Goal: Information Seeking & Learning: Find specific fact

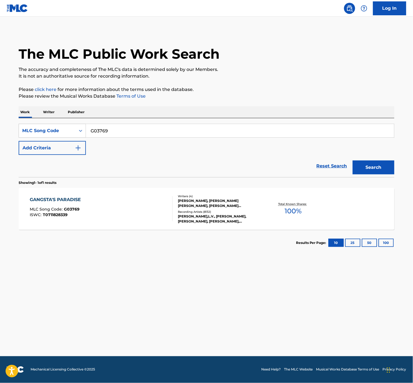
click at [53, 203] on div "GANGSTA'S PARADISE" at bounding box center [57, 199] width 54 height 7
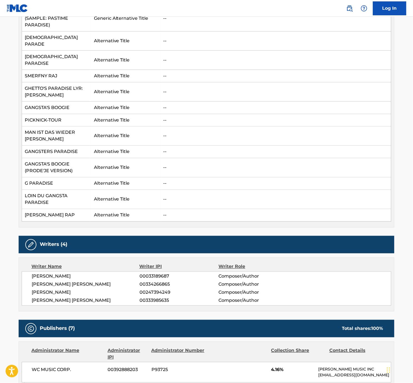
scroll to position [247, 0]
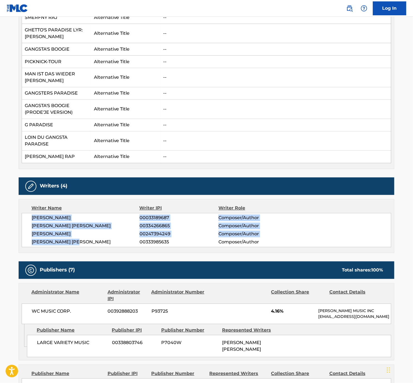
drag, startPoint x: 64, startPoint y: 261, endPoint x: 16, endPoint y: 236, distance: 54.5
click at [22, 236] on div "[PERSON_NAME] 00033189687 Composer/Author [PERSON_NAME] [PERSON_NAME] 003342668…" at bounding box center [207, 230] width 370 height 34
copy div "[PERSON_NAME] 00033189687 Composer/Author [PERSON_NAME] [PERSON_NAME] 003342668…"
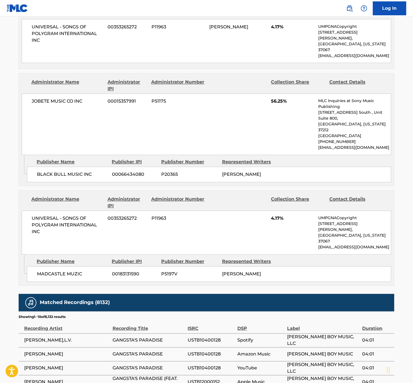
scroll to position [853, 0]
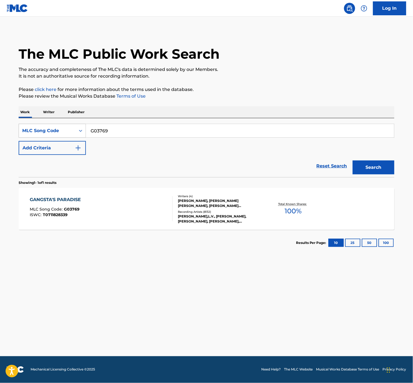
drag, startPoint x: 114, startPoint y: 146, endPoint x: 83, endPoint y: 143, distance: 31.3
click at [83, 138] on div "SearchWithCriteria013d6d8f-3ead-494d-8148-c523130761e8 MLC Song Code G03769" at bounding box center [207, 131] width 376 height 14
paste input "1287H"
type input "G1287H"
click at [367, 174] on button "Search" at bounding box center [374, 167] width 42 height 14
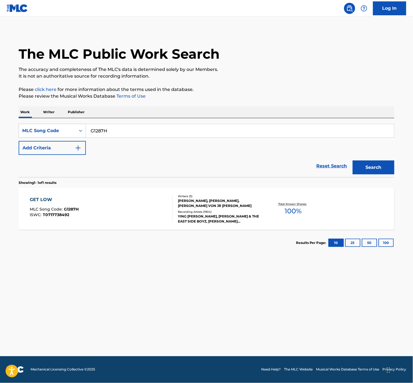
click at [34, 203] on div "GET LOW" at bounding box center [54, 199] width 49 height 7
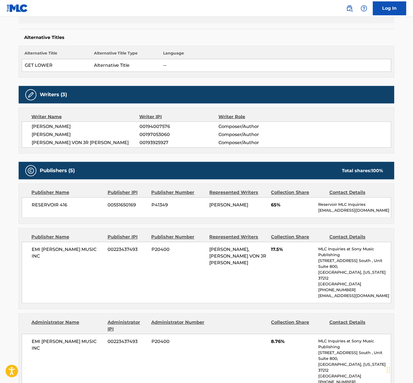
scroll to position [160, 0]
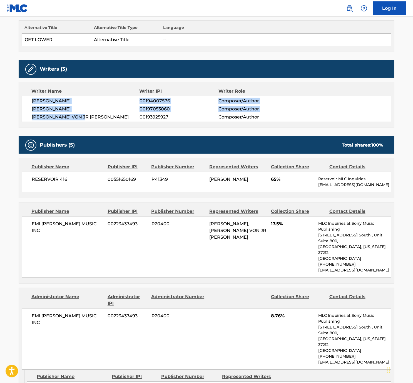
drag, startPoint x: 80, startPoint y: 153, endPoint x: 18, endPoint y: 137, distance: 64.1
click at [22, 122] on div "[PERSON_NAME] 00194007576 Composer/Author [PERSON_NAME] 00197053060 Composer/Au…" at bounding box center [207, 109] width 370 height 26
copy div "[PERSON_NAME] 00194007576 Composer/Author [PERSON_NAME] 00197053060 Composer/Au…"
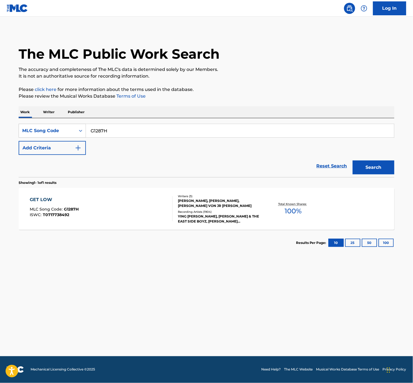
drag, startPoint x: 112, startPoint y: 148, endPoint x: 74, endPoint y: 137, distance: 40.1
click at [75, 137] on div "SearchWithCriteria013d6d8f-3ead-494d-8148-c523130761e8 MLC Song Code G1287H Add…" at bounding box center [207, 147] width 376 height 59
paste input "0952F"
type input "G0952F"
click at [368, 174] on button "Search" at bounding box center [374, 167] width 42 height 14
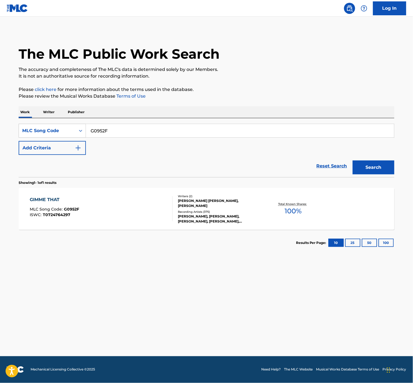
click at [39, 203] on div "GIMME THAT" at bounding box center [54, 199] width 49 height 7
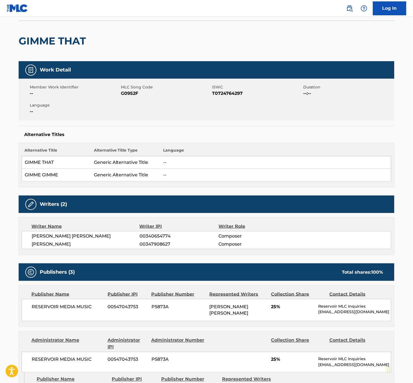
scroll to position [39, 0]
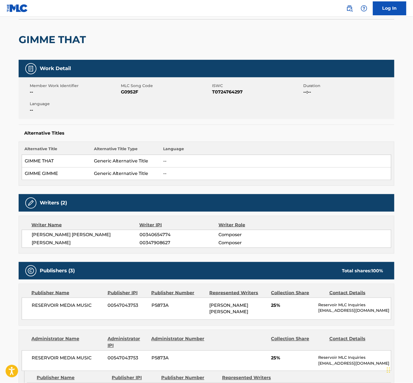
drag, startPoint x: 76, startPoint y: 282, endPoint x: 19, endPoint y: 274, distance: 56.9
click at [22, 248] on div "[PERSON_NAME] [PERSON_NAME] 00340654774 Composer [PERSON_NAME] 00347908627 Comp…" at bounding box center [207, 238] width 370 height 18
copy div "[PERSON_NAME] [PERSON_NAME] 00340654774 Composer [PERSON_NAME]"
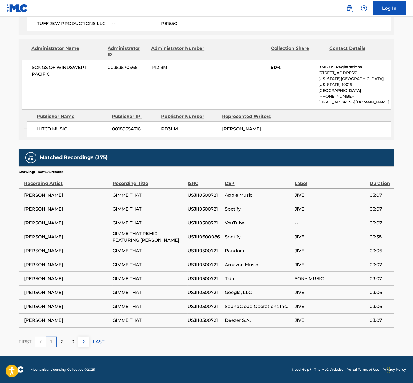
scroll to position [460, 0]
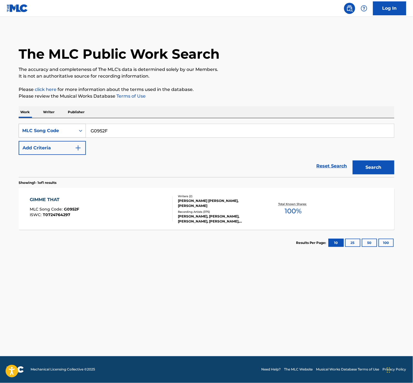
drag, startPoint x: 115, startPoint y: 147, endPoint x: 67, endPoint y: 146, distance: 47.8
click at [67, 138] on div "SearchWithCriteria013d6d8f-3ead-494d-8148-c523130761e8 MLC Song Code G0952F" at bounding box center [207, 131] width 376 height 14
paste input "R4096M"
type input "R4096M"
click at [361, 174] on button "Search" at bounding box center [374, 167] width 42 height 14
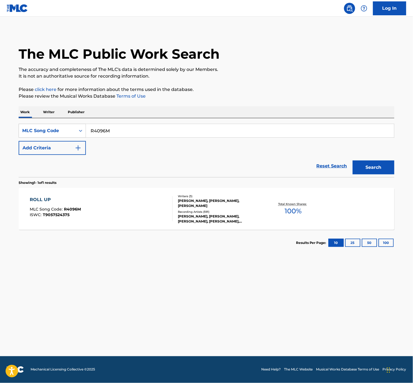
click at [34, 203] on div "ROLL UP" at bounding box center [55, 199] width 51 height 7
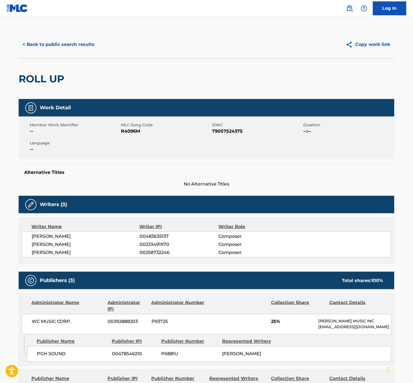
drag, startPoint x: 82, startPoint y: 288, endPoint x: 18, endPoint y: 270, distance: 66.3
click at [22, 257] on div "[PERSON_NAME] 00483635137 Composer [PERSON_NAME] 00233491970 Composer [PERSON_N…" at bounding box center [207, 244] width 370 height 26
copy div "[PERSON_NAME] 00483635137 Composer [PERSON_NAME] 00233491970 Composer [PERSON_N…"
click at [48, 51] on button "< Back to public search results" at bounding box center [59, 45] width 80 height 14
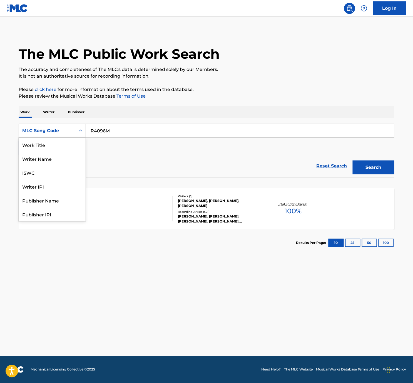
click at [30, 134] on div "MLC Song Code" at bounding box center [47, 130] width 50 height 7
click at [28, 151] on div "Work Title" at bounding box center [52, 145] width 67 height 14
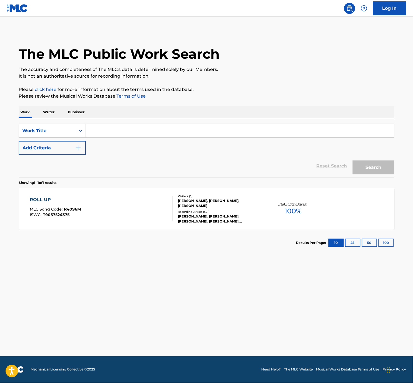
click at [104, 137] on input "Search Form" at bounding box center [240, 130] width 308 height 13
paste input "supernatural"
type input "supernatural"
click at [39, 155] on button "Add Criteria" at bounding box center [52, 148] width 67 height 14
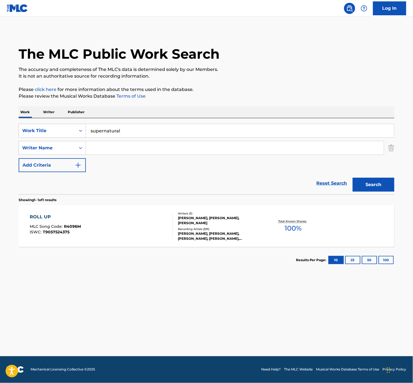
click at [109, 154] on input "Search Form" at bounding box center [235, 147] width 298 height 13
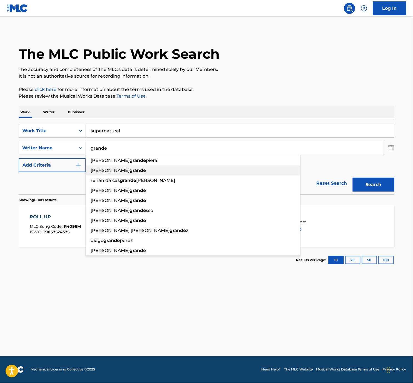
click at [109, 173] on span "[PERSON_NAME]" at bounding box center [110, 170] width 39 height 5
type input "[PERSON_NAME]"
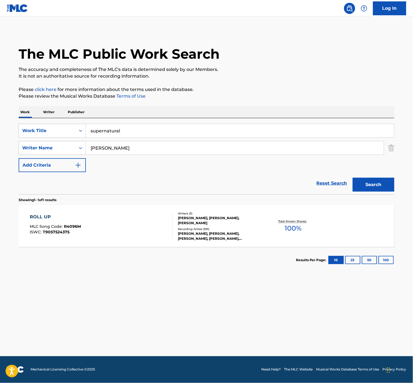
click at [367, 191] on button "Search" at bounding box center [374, 185] width 42 height 14
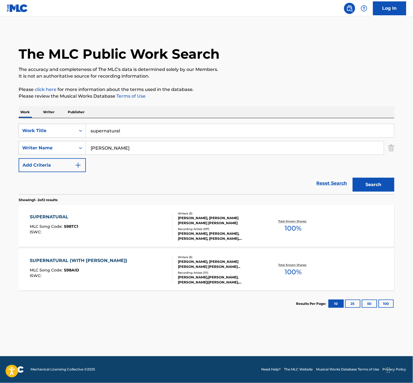
click at [45, 220] on div "SUPERNATURAL" at bounding box center [54, 216] width 48 height 7
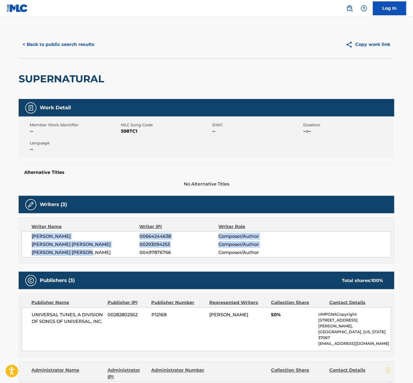
drag, startPoint x: 88, startPoint y: 288, endPoint x: 18, endPoint y: 272, distance: 71.7
click at [22, 257] on div "[PERSON_NAME] 00664244638 Composer/Author [PERSON_NAME] [PERSON_NAME] 002930942…" at bounding box center [207, 244] width 370 height 26
copy div "[PERSON_NAME] 00664244638 Composer/Author [PERSON_NAME] [PERSON_NAME] 002930942…"
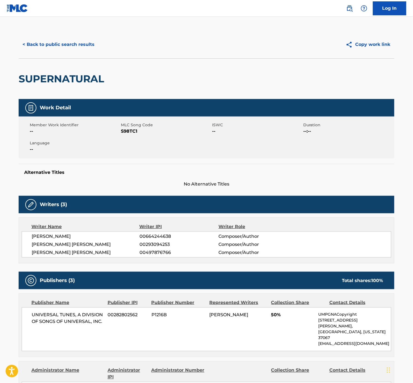
click at [127, 134] on span "S98TC1" at bounding box center [166, 131] width 90 height 7
copy span "S98TC1"
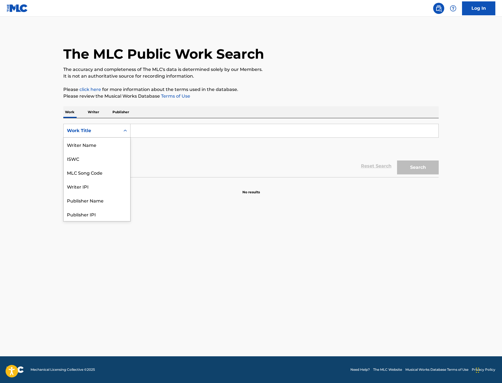
click at [67, 134] on div "Work Title" at bounding box center [92, 130] width 50 height 7
click at [64, 151] on div "MLC Song Code" at bounding box center [97, 145] width 67 height 14
click at [136, 137] on input "Search Form" at bounding box center [285, 130] width 308 height 13
paste input "DQ4RQH"
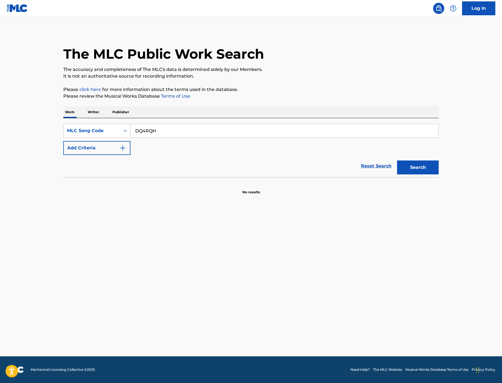
type input "DQ4RQH"
click at [439, 174] on button "Search" at bounding box center [418, 167] width 42 height 14
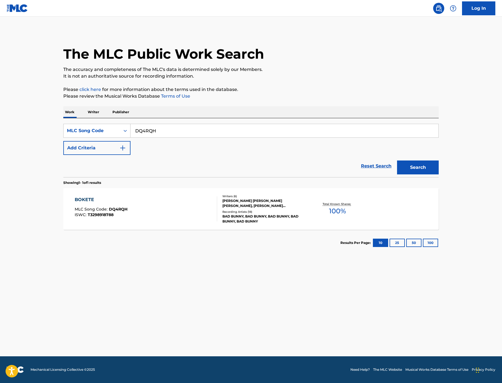
click at [75, 203] on div "BOKETE" at bounding box center [101, 199] width 53 height 7
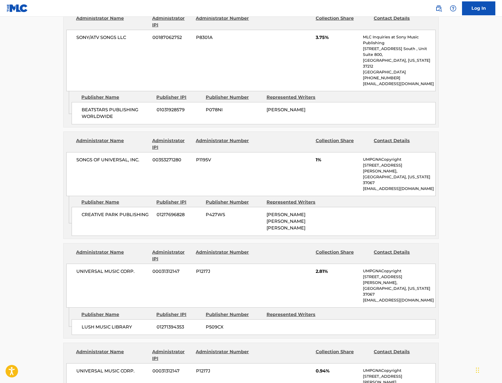
scroll to position [315, 0]
click at [206, 113] on span "P078NI" at bounding box center [234, 110] width 57 height 7
copy span "P078NI"
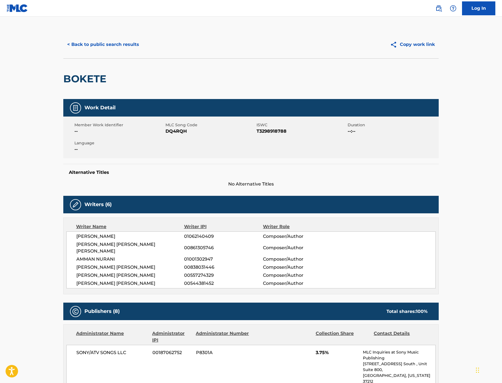
scroll to position [0, 0]
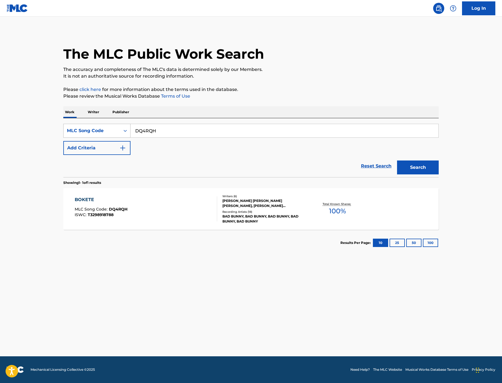
drag, startPoint x: 147, startPoint y: 149, endPoint x: 104, endPoint y: 140, distance: 44.1
click at [104, 138] on div "SearchWithCriteria7edaf409-3a04-4c75-a78d-b0bd65452ed1 MLC Song Code DQ4RQH" at bounding box center [251, 131] width 376 height 14
paste input "CJ8VKJ"
type input "CJ8VKJ"
click at [436, 174] on button "Search" at bounding box center [418, 167] width 42 height 14
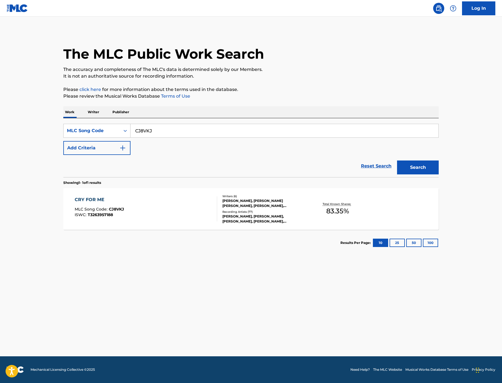
click at [75, 203] on div "CRY FOR ME" at bounding box center [99, 199] width 49 height 7
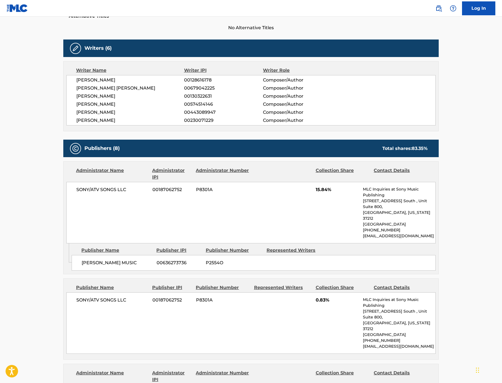
scroll to position [139, 0]
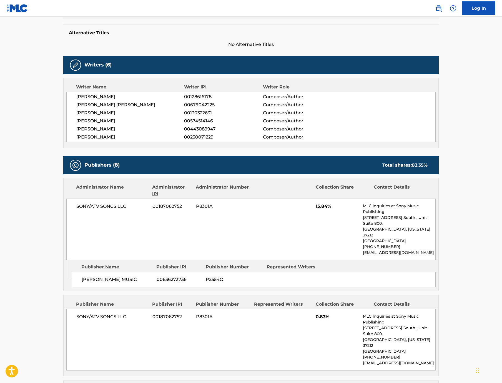
click at [206, 283] on span "P2554O" at bounding box center [234, 279] width 57 height 7
copy span "P2554O"
click at [261, 283] on span "P2554O" at bounding box center [234, 279] width 57 height 7
copy span "P2554O"
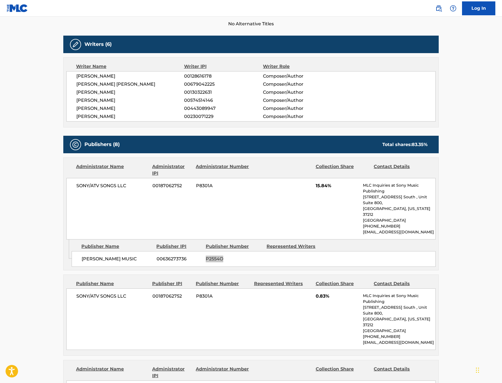
scroll to position [163, 0]
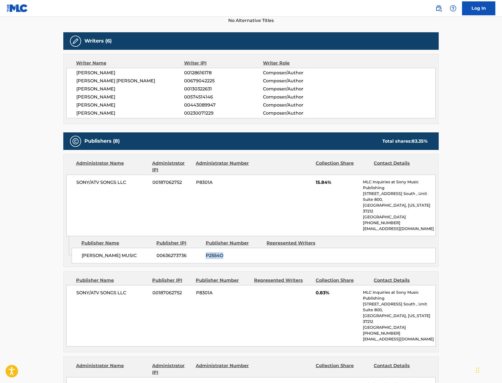
click at [196, 296] on span "P8301A" at bounding box center [223, 292] width 54 height 7
copy span "P8301A"
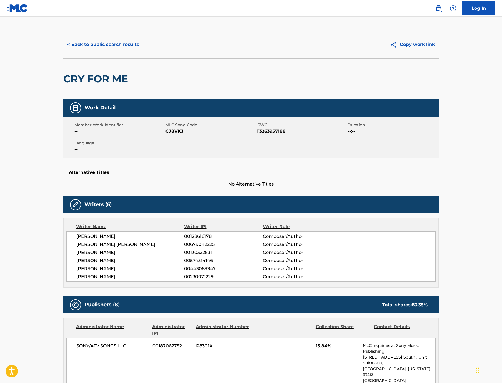
scroll to position [0, 0]
click at [63, 51] on button "< Back to public search results" at bounding box center [103, 45] width 80 height 14
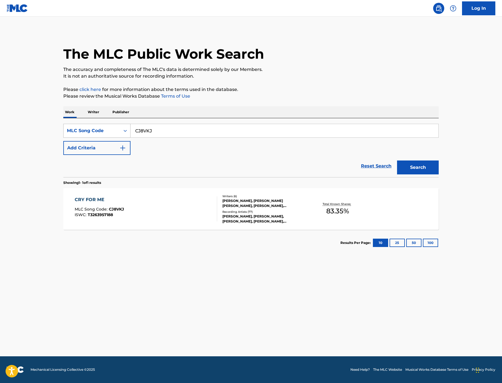
drag, startPoint x: 134, startPoint y: 148, endPoint x: 87, endPoint y: 140, distance: 47.1
click at [87, 138] on div "SearchWithCriteria7edaf409-3a04-4c75-a78d-b0bd65452ed1 MLC Song Code CJ8VKJ" at bounding box center [251, 131] width 376 height 14
paste input "DB8DJ"
type input "DB8DJJ"
click at [439, 174] on button "Search" at bounding box center [418, 167] width 42 height 14
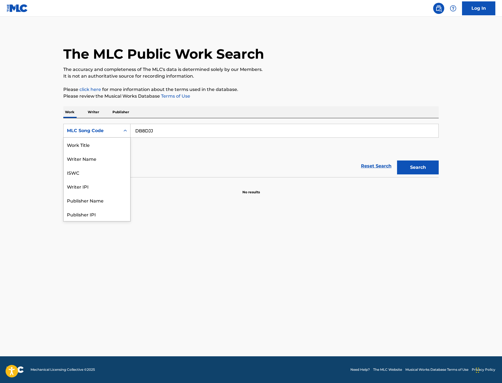
click at [67, 134] on div "MLC Song Code" at bounding box center [92, 130] width 50 height 7
click at [64, 151] on div "Work Title" at bounding box center [97, 145] width 67 height 14
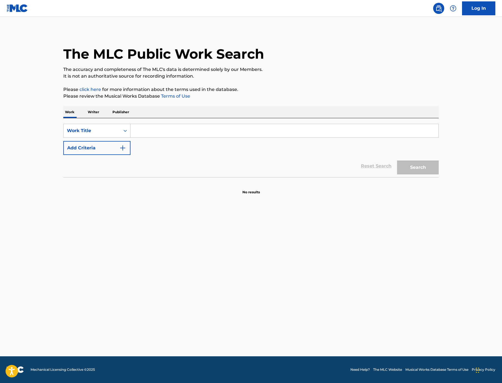
click at [131, 137] on input "Search Form" at bounding box center [285, 130] width 308 height 13
paste input "Double Fantasy"
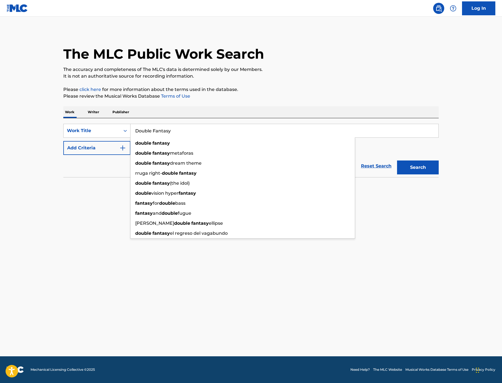
type input "Double Fantasy"
click at [73, 155] on button "Add Criteria" at bounding box center [96, 148] width 67 height 14
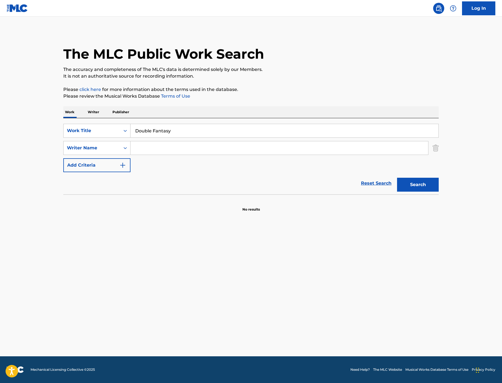
click at [131, 154] on input "Search Form" at bounding box center [280, 147] width 298 height 13
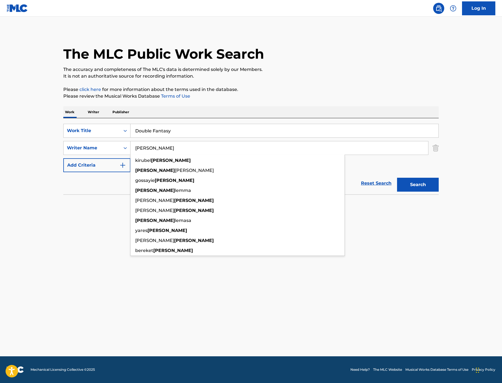
type input "tesfaye"
click at [436, 191] on button "Search" at bounding box center [418, 185] width 42 height 14
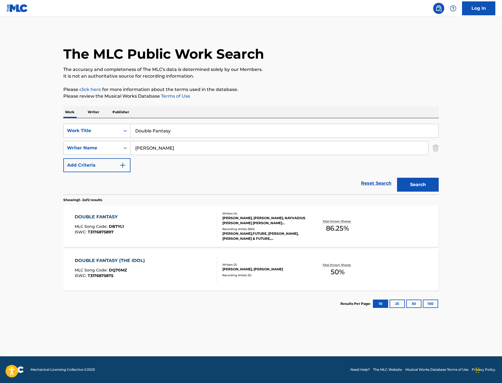
click at [75, 238] on div "DOUBLE FANTASY MLC Song Code : DB7YL1 ISWC : T3176875897" at bounding box center [99, 225] width 49 height 25
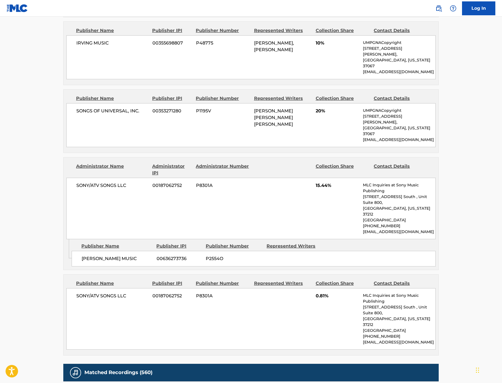
scroll to position [560, 0]
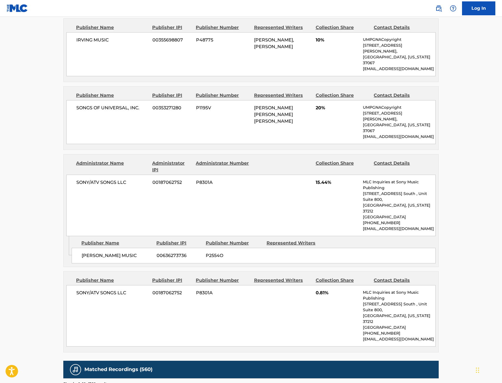
click at [196, 289] on span "P8301A" at bounding box center [223, 292] width 54 height 7
click at [76, 179] on span "SONY/ATV SONGS LLC" at bounding box center [112, 182] width 72 height 7
copy div "SONY/ATV SONGS LLC"
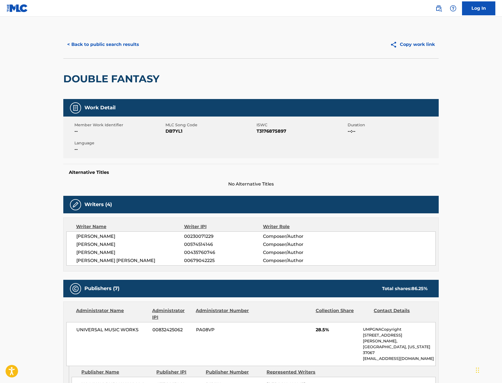
scroll to position [0, 0]
click at [166, 134] on span "DB7YL1" at bounding box center [211, 131] width 90 height 7
copy span "DB7YL1"
click at [66, 51] on button "< Back to public search results" at bounding box center [103, 45] width 80 height 14
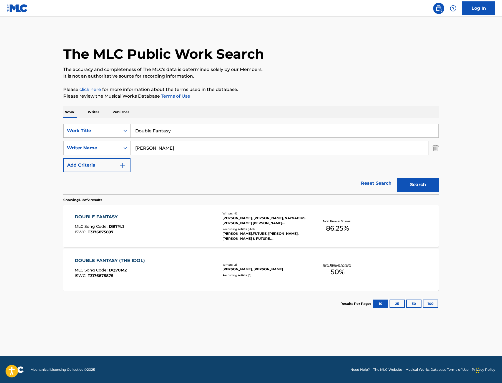
click at [64, 136] on div "Work Title" at bounding box center [92, 130] width 57 height 11
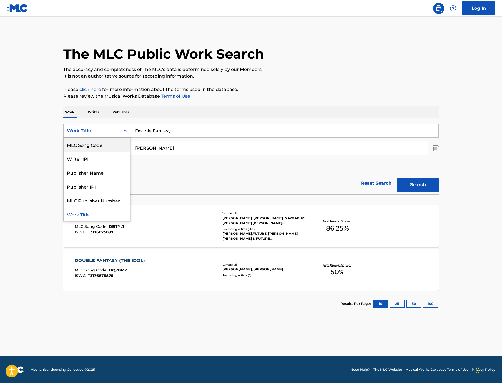
click at [64, 151] on div "MLC Song Code" at bounding box center [97, 145] width 67 height 14
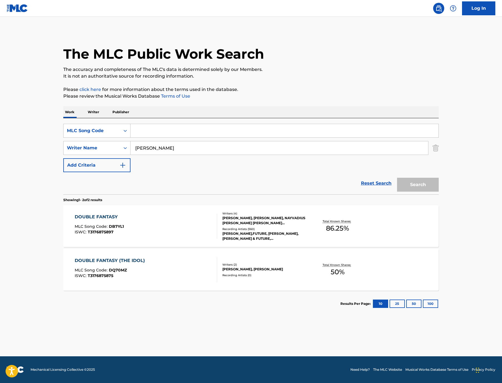
click at [131, 137] on input "Search Form" at bounding box center [285, 130] width 308 height 13
paste input "AD6BME"
type input "AD6BME"
click at [439, 155] on img "Search Form" at bounding box center [436, 148] width 6 height 14
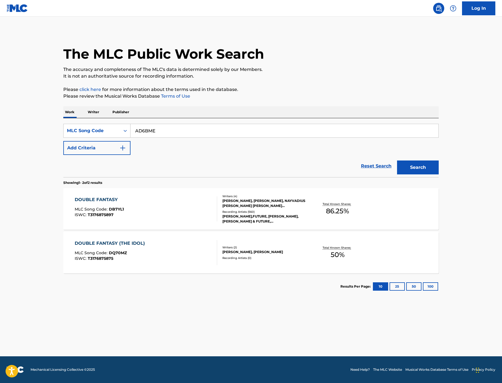
click at [439, 174] on button "Search" at bounding box center [418, 167] width 42 height 14
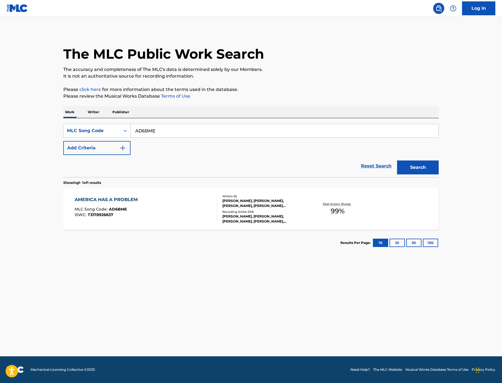
click at [75, 203] on div "AMERICA HAS A PROBLEM" at bounding box center [108, 199] width 66 height 7
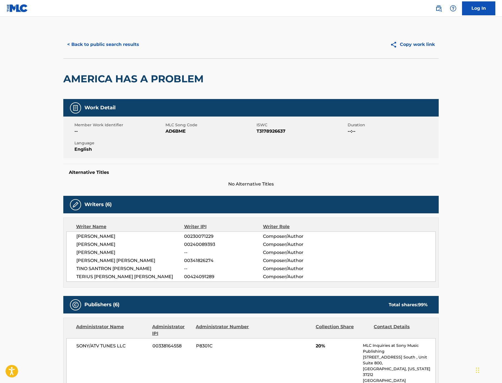
click at [63, 51] on button "< Back to public search results" at bounding box center [103, 45] width 80 height 14
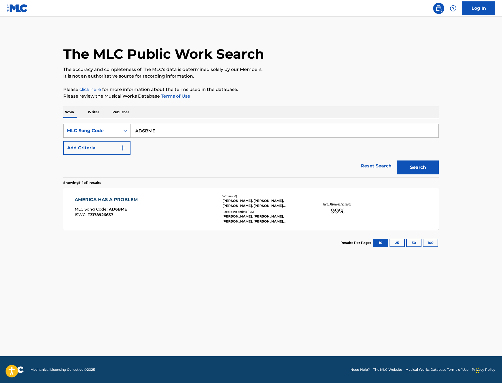
drag, startPoint x: 141, startPoint y: 149, endPoint x: 78, endPoint y: 140, distance: 63.4
click at [78, 138] on div "SearchWithCriteriaa54ad1df-0844-482e-90e5-f65fb95f5403 MLC Song Code AD6BME" at bounding box center [251, 131] width 376 height 14
paste input "CJ8VKJ"
type input "CJ8VKJ"
click at [439, 174] on button "Search" at bounding box center [418, 167] width 42 height 14
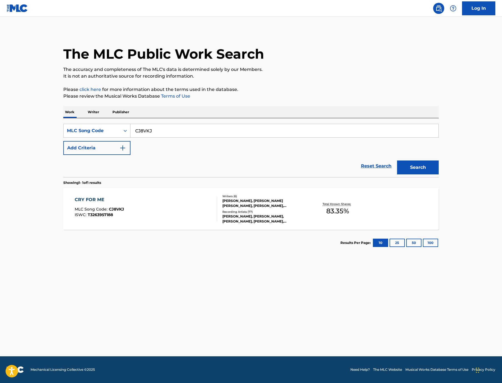
click at [75, 203] on div "CRY FOR ME" at bounding box center [99, 199] width 49 height 7
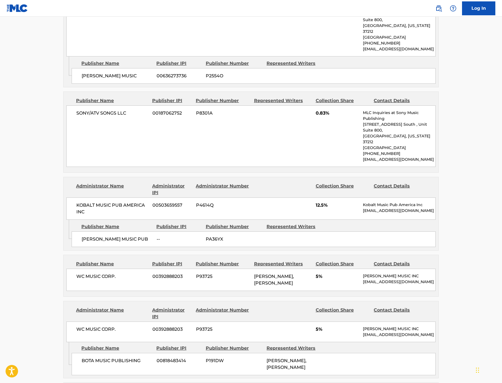
scroll to position [337, 0]
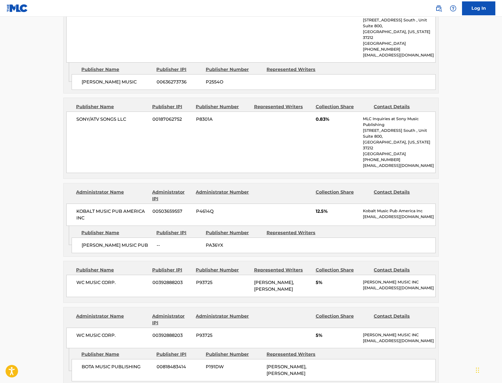
click at [206, 248] on span "PA36YX" at bounding box center [234, 245] width 57 height 7
copy span "PA36YX"
drag, startPoint x: 119, startPoint y: 215, endPoint x: 25, endPoint y: 217, distance: 94.8
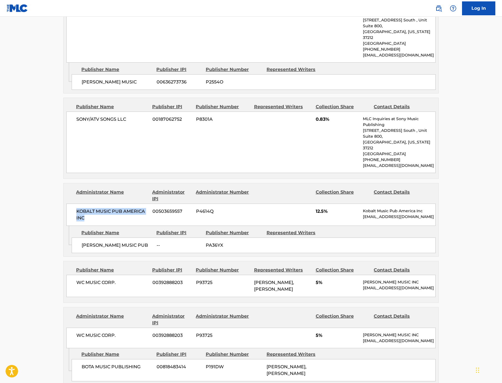
click at [57, 217] on div "< Back to public search results Copy work link CRY FOR ME Work Detail Member Wo…" at bounding box center [251, 260] width 389 height 1132
copy span "KOBALT MUSIC PUB AMERICA INC"
drag, startPoint x: 105, startPoint y: 248, endPoint x: 44, endPoint y: 251, distance: 60.3
click at [72, 251] on div "MAX HILL MUSIC PUB -- PA36YX" at bounding box center [254, 245] width 364 height 16
copy span "MAX HILL MUSIC PUB"
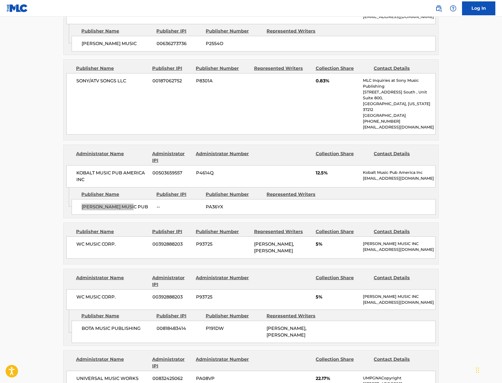
scroll to position [395, 0]
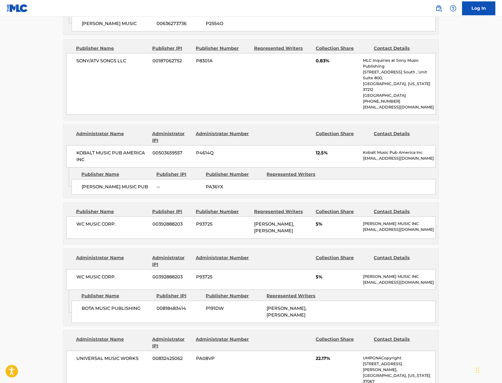
click at [197, 227] on span "P93725" at bounding box center [223, 224] width 54 height 7
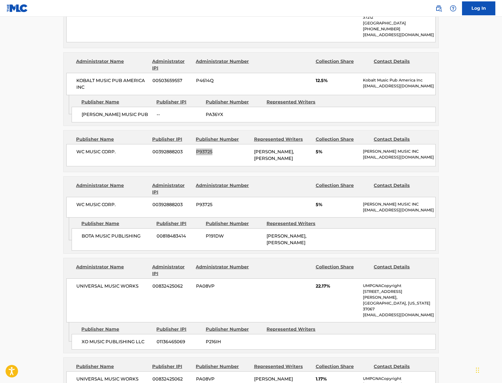
scroll to position [471, 0]
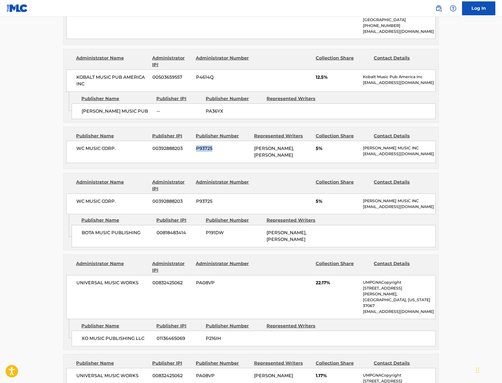
click at [206, 236] on span "P191DW" at bounding box center [234, 232] width 57 height 7
click at [206, 335] on span "P216IH" at bounding box center [234, 338] width 57 height 7
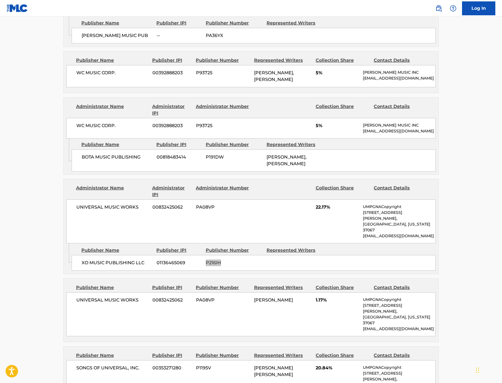
scroll to position [552, 0]
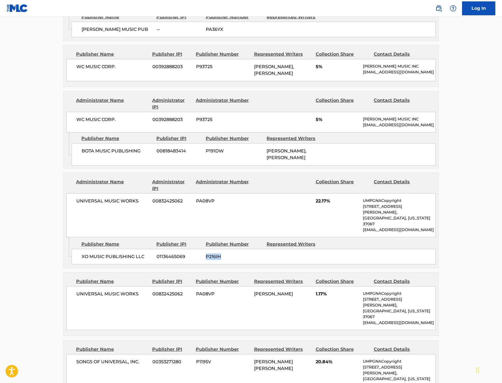
click at [196, 291] on span "PA08VP" at bounding box center [223, 293] width 54 height 7
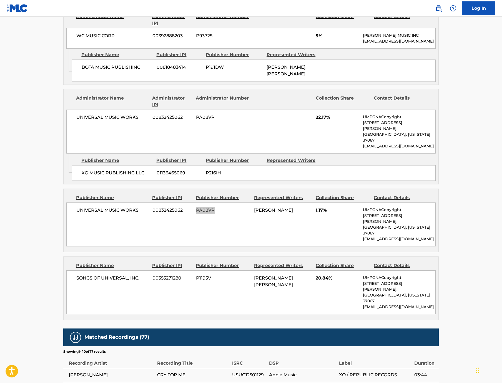
scroll to position [648, 0]
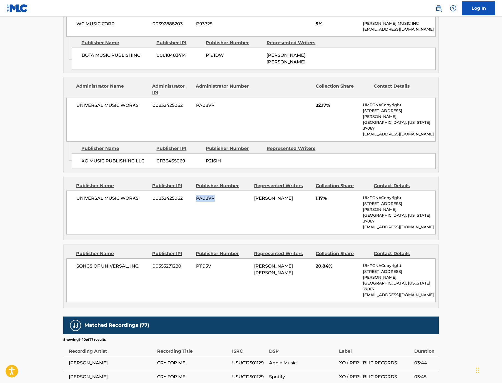
click at [196, 263] on span "P1195V" at bounding box center [223, 266] width 54 height 7
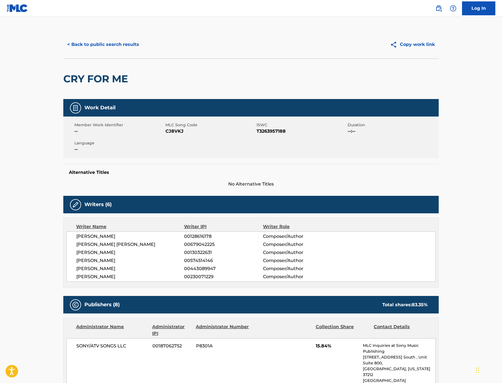
scroll to position [0, 0]
click at [63, 51] on button "< Back to public search results" at bounding box center [103, 45] width 80 height 14
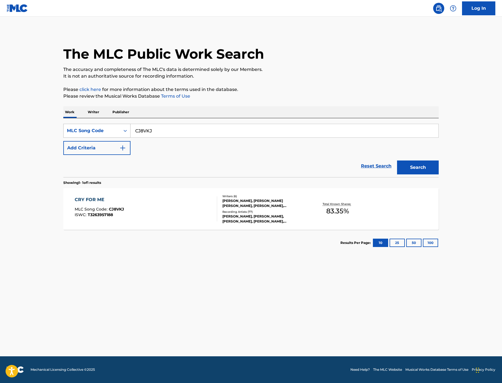
drag, startPoint x: 125, startPoint y: 148, endPoint x: 90, endPoint y: 148, distance: 34.7
click at [92, 138] on div "SearchWithCriteriaa54ad1df-0844-482e-90e5-f65fb95f5403 MLC Song Code CJ8VKJ" at bounding box center [251, 131] width 376 height 14
paste input "G03769"
type input "G03769"
click at [438, 174] on button "Search" at bounding box center [418, 167] width 42 height 14
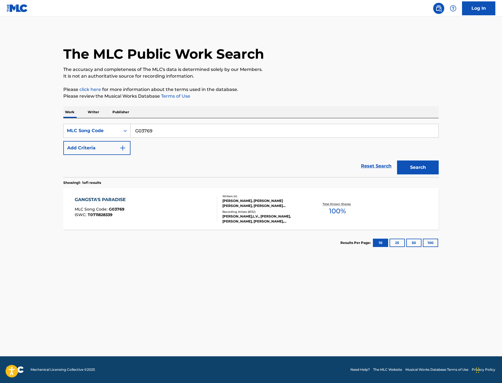
click at [75, 203] on div "GANGSTA'S PARADISE" at bounding box center [102, 199] width 54 height 7
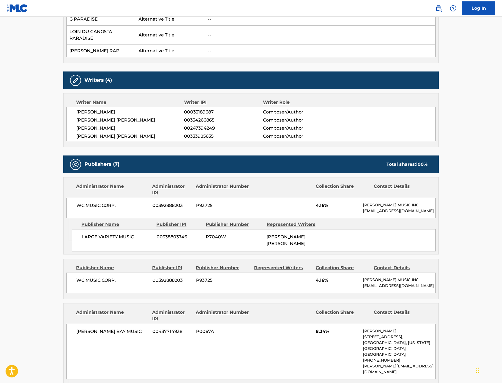
scroll to position [330, 0]
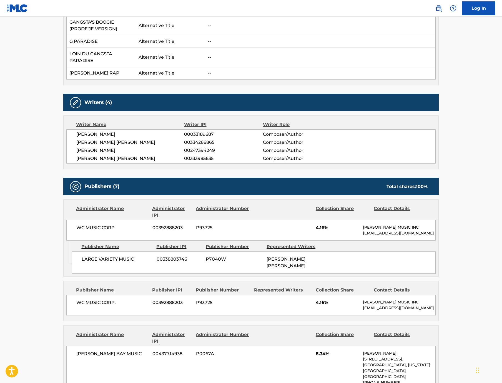
click at [206, 262] on span "P7040W" at bounding box center [234, 259] width 57 height 7
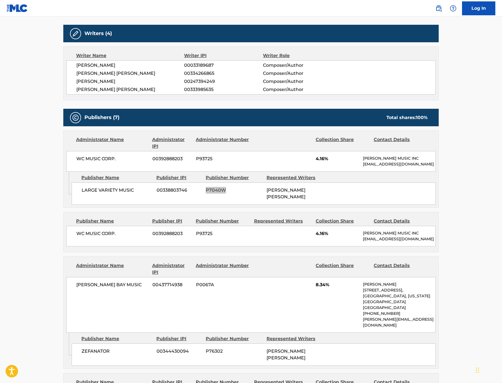
scroll to position [404, 0]
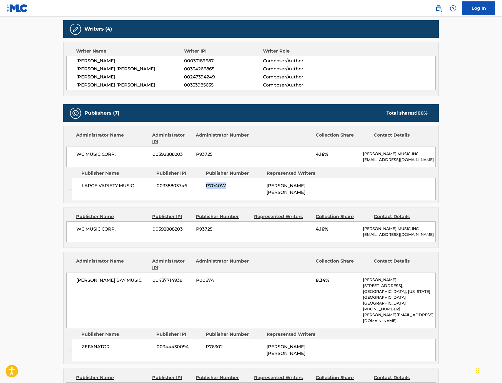
click at [196, 232] on span "P93725" at bounding box center [223, 229] width 54 height 7
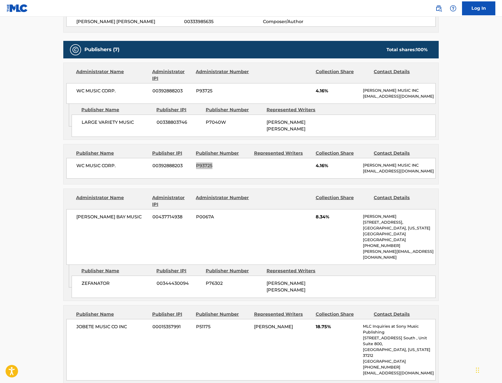
scroll to position [476, 0]
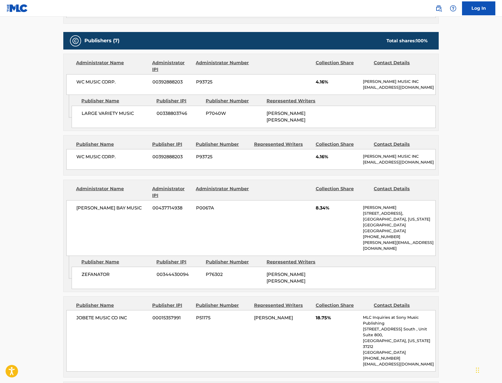
click at [206, 278] on span "P76302" at bounding box center [234, 274] width 57 height 7
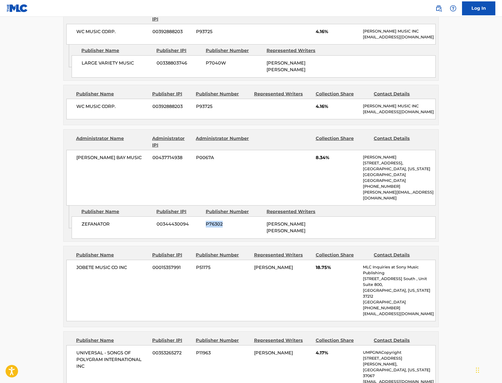
scroll to position [540, 0]
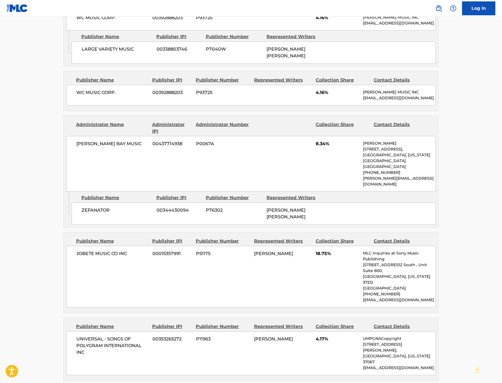
click at [196, 257] on span "P51175" at bounding box center [223, 253] width 54 height 7
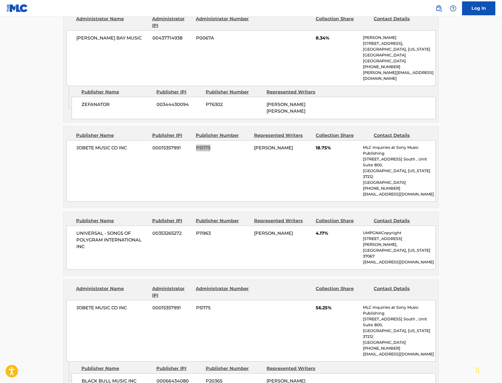
scroll to position [646, 0]
click at [206, 377] on span "P20365" at bounding box center [234, 380] width 57 height 7
click at [198, 230] on span "P11963" at bounding box center [223, 233] width 54 height 7
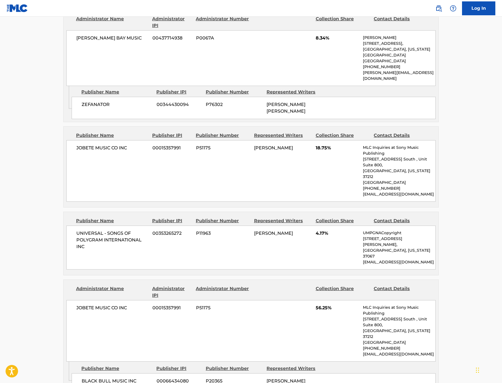
drag, startPoint x: 1, startPoint y: 151, endPoint x: 204, endPoint y: 229, distance: 217.8
click at [204, 230] on span "P11963" at bounding box center [223, 233] width 54 height 7
click at [196, 230] on span "P11963" at bounding box center [223, 233] width 54 height 7
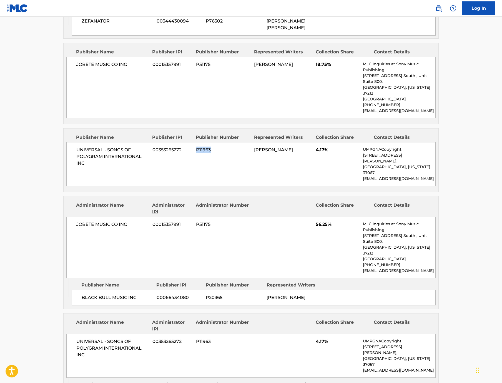
scroll to position [733, 0]
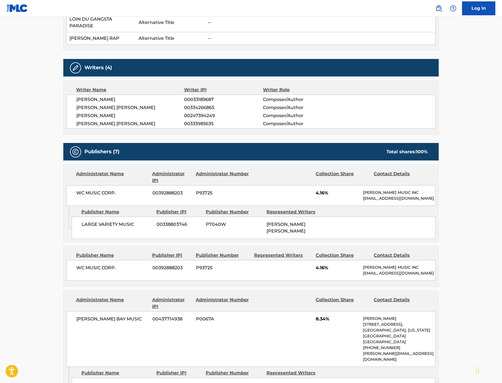
scroll to position [374, 0]
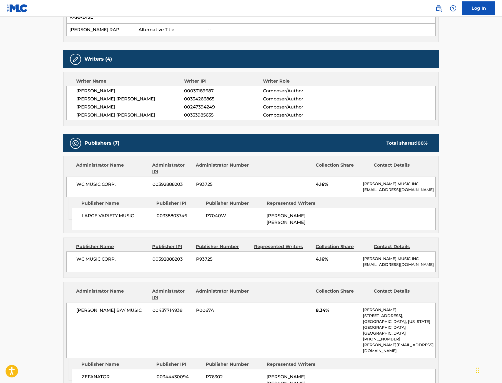
click at [208, 219] on span "P7040W" at bounding box center [234, 215] width 57 height 7
drag, startPoint x: 90, startPoint y: 207, endPoint x: 28, endPoint y: 208, distance: 62.0
click at [64, 197] on div "Administrator Name Administrator IPI Administrator Number Collection Share Cont…" at bounding box center [251, 176] width 375 height 41
drag, startPoint x: 101, startPoint y: 241, endPoint x: 44, endPoint y: 241, distance: 57.2
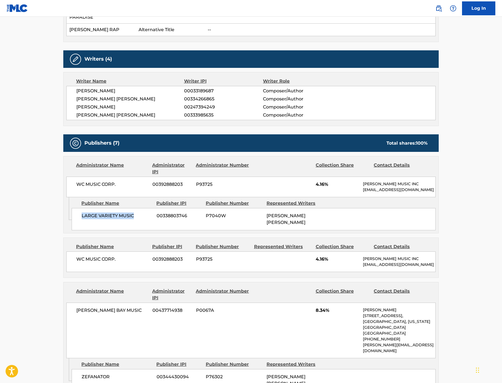
click at [72, 230] on div "LARGE VARIETY MUSIC 00338803746 P7040W ARTIS L. JR. IVEY" at bounding box center [254, 219] width 364 height 22
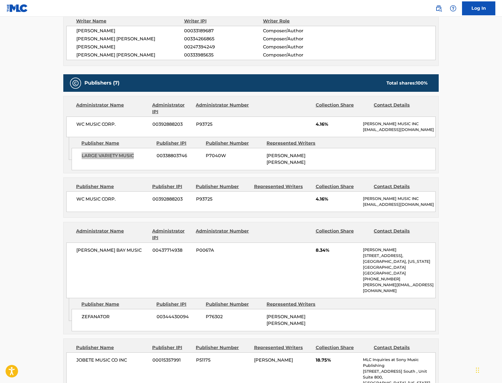
scroll to position [436, 0]
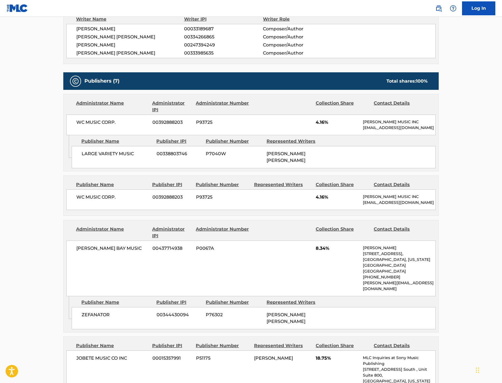
click at [206, 318] on span "P76302" at bounding box center [234, 314] width 57 height 7
drag, startPoint x: 92, startPoint y: 268, endPoint x: 21, endPoint y: 269, distance: 71.1
click at [57, 269] on div "< Back to public search results Copy work link GANGSTA'S PARADISE Work Detail M…" at bounding box center [251, 251] width 389 height 1313
drag, startPoint x: 14, startPoint y: 273, endPoint x: 93, endPoint y: 293, distance: 82.2
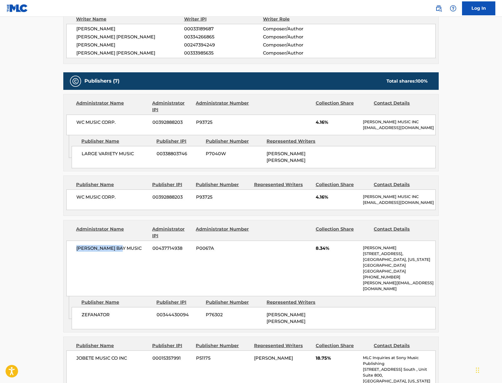
click at [93, 293] on div "SHELLY BAY MUSIC 00437714938 P0067A 8.34% Michelle Bayer 423 Mountainview Road,…" at bounding box center [251, 268] width 370 height 56
drag, startPoint x: 82, startPoint y: 325, endPoint x: 40, endPoint y: 326, distance: 41.7
click at [72, 326] on div "ZEFANATOR 00344430094 P76302 ARTIS L. JR. IVEY" at bounding box center [254, 318] width 364 height 22
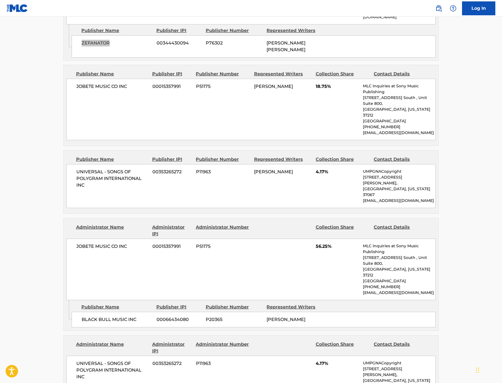
scroll to position [792, 0]
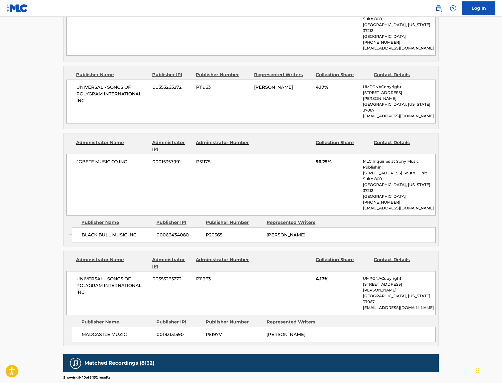
click at [206, 331] on span "P5197V" at bounding box center [234, 334] width 57 height 7
drag, startPoint x: 93, startPoint y: 243, endPoint x: 31, endPoint y: 239, distance: 62.9
click at [66, 271] on div "UNIVERSAL - SONGS OF POLYGRAM INTERNATIONAL INC 00353265272 P11963 4.17% UMPGNA…" at bounding box center [251, 293] width 370 height 44
click at [96, 275] on span "UNIVERSAL - SONGS OF POLYGRAM INTERNATIONAL INC" at bounding box center [112, 285] width 72 height 20
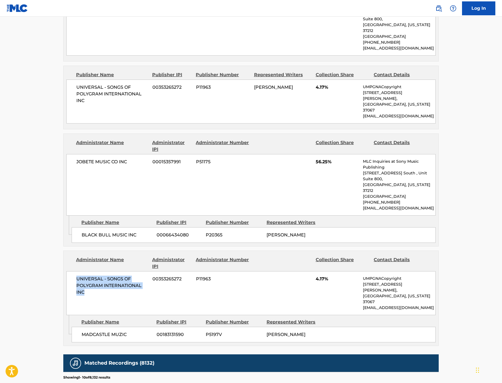
drag, startPoint x: 91, startPoint y: 242, endPoint x: 37, endPoint y: 236, distance: 54.4
click at [66, 271] on div "UNIVERSAL - SONGS OF POLYGRAM INTERNATIONAL INC 00353265272 P11963 4.17% UMPGNA…" at bounding box center [251, 293] width 370 height 44
drag, startPoint x: 99, startPoint y: 277, endPoint x: 98, endPoint y: 281, distance: 4.4
click at [98, 331] on span "MADCASTLE MUZIC" at bounding box center [117, 334] width 71 height 7
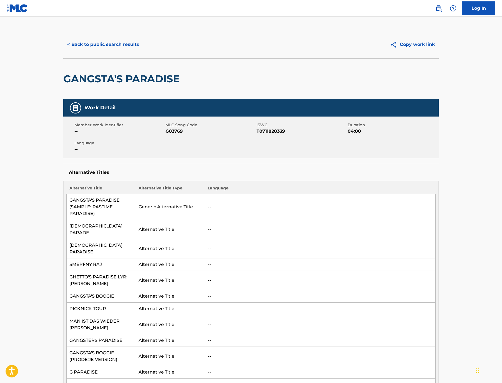
scroll to position [0, 0]
click at [63, 51] on button "< Back to public search results" at bounding box center [103, 45] width 80 height 14
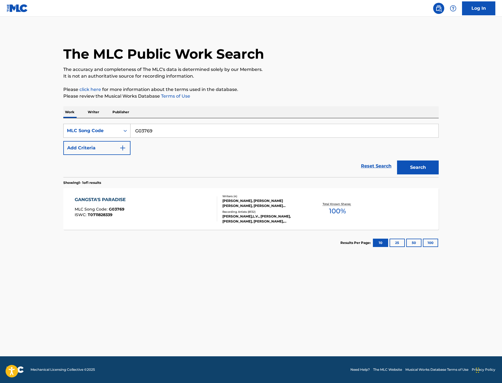
drag, startPoint x: 136, startPoint y: 147, endPoint x: 86, endPoint y: 146, distance: 50.6
click at [86, 138] on div "SearchWithCriteriaa54ad1df-0844-482e-90e5-f65fb95f5403 MLC Song Code G03769" at bounding box center [251, 131] width 376 height 14
paste input "1287H"
type input "G1287H"
click at [439, 174] on button "Search" at bounding box center [418, 167] width 42 height 14
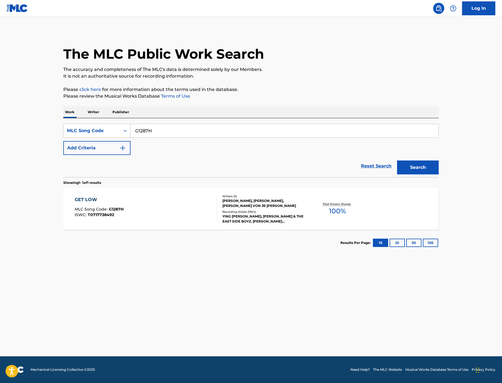
click at [75, 203] on div "GET LOW" at bounding box center [99, 199] width 49 height 7
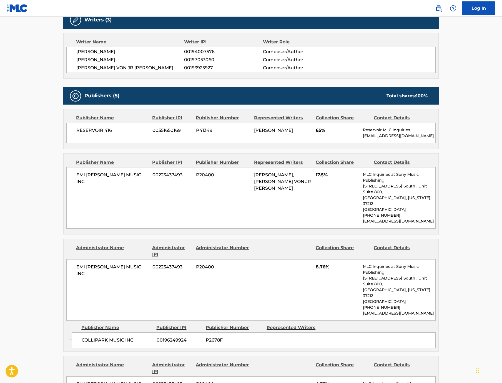
scroll to position [185, 0]
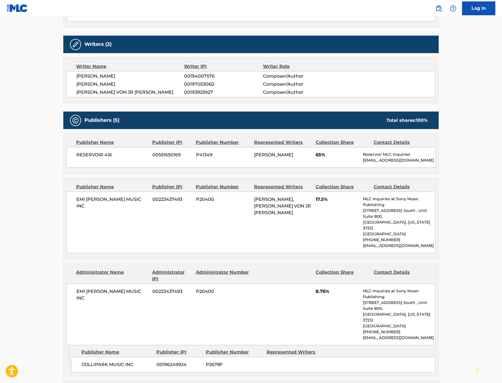
click at [196, 158] on span "P41349" at bounding box center [223, 154] width 54 height 7
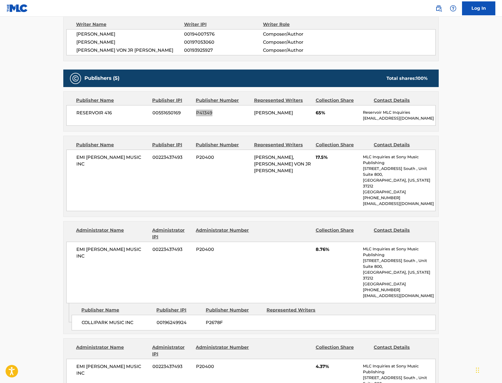
scroll to position [231, 0]
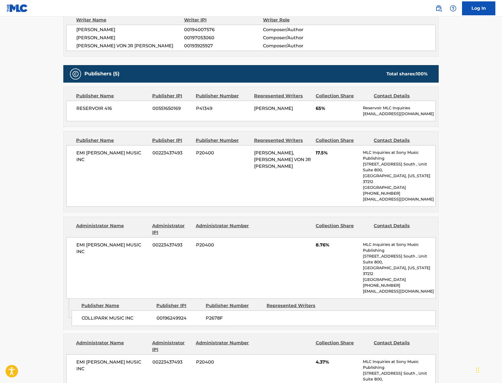
click at [196, 156] on span "P20400" at bounding box center [223, 152] width 54 height 7
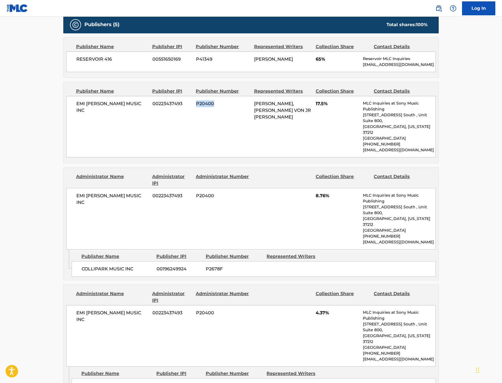
scroll to position [301, 0]
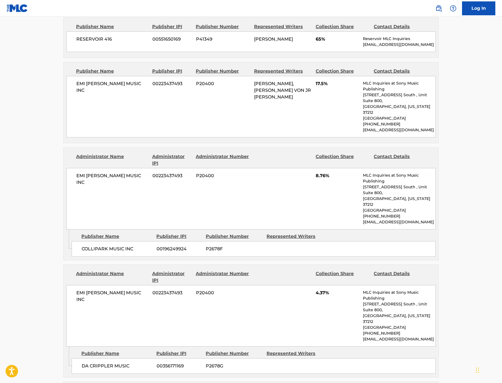
click at [206, 252] on span "P2678F" at bounding box center [234, 248] width 57 height 7
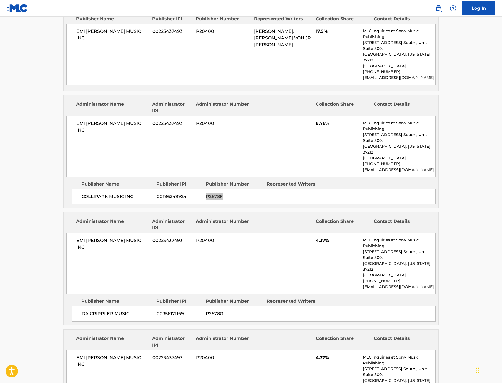
scroll to position [355, 0]
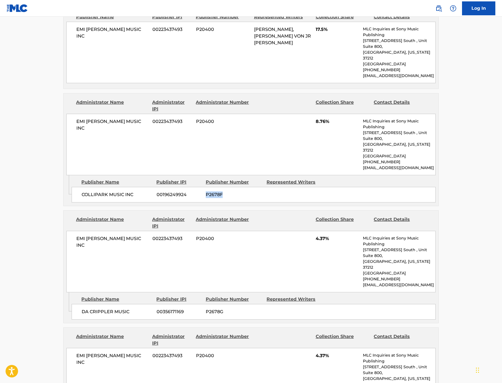
click at [206, 308] on span "P2678G" at bounding box center [234, 311] width 57 height 7
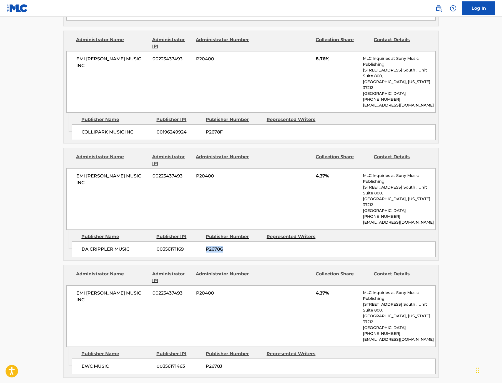
scroll to position [489, 0]
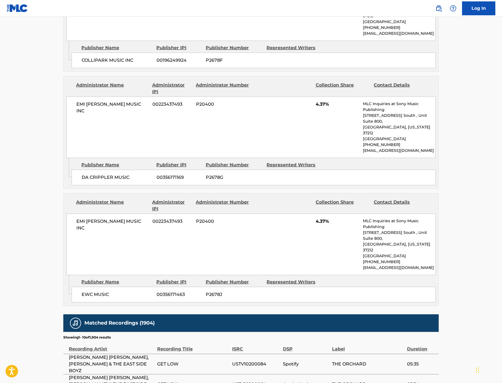
click at [206, 291] on span "P2678J" at bounding box center [234, 294] width 57 height 7
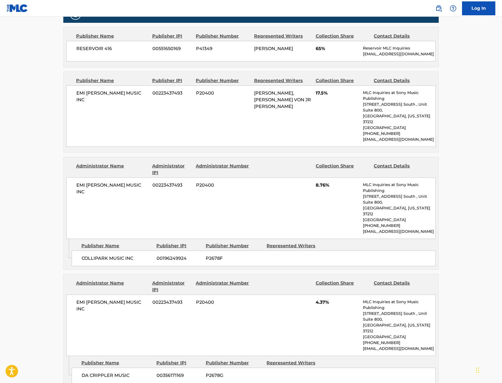
scroll to position [307, 0]
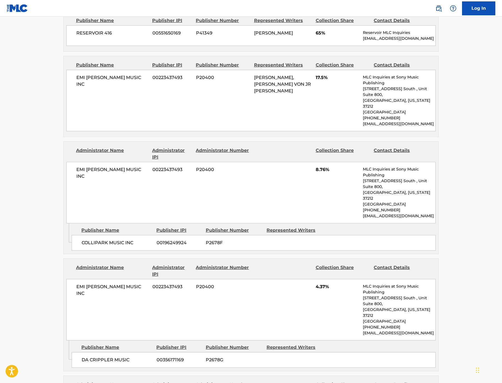
click at [206, 246] on span "P2678F" at bounding box center [234, 242] width 57 height 7
drag, startPoint x: 111, startPoint y: 203, endPoint x: 35, endPoint y: 203, distance: 76.4
click at [66, 203] on div "EMI BLACKWOOD MUSIC INC 00223437493 P20400 8.76% MLC Inquiries at Sony Music Pu…" at bounding box center [251, 192] width 370 height 61
drag, startPoint x: 102, startPoint y: 258, endPoint x: 43, endPoint y: 257, distance: 58.9
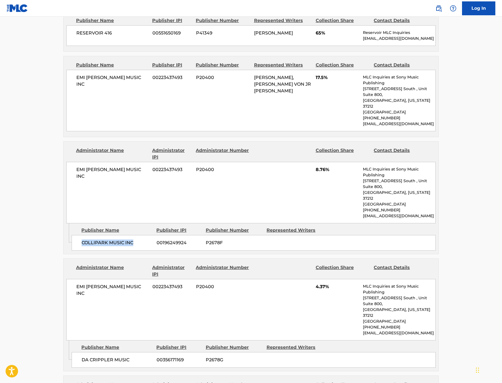
click at [72, 250] on div "COLLIPARK MUSIC INC 00196249924 P2678F" at bounding box center [254, 243] width 364 height 16
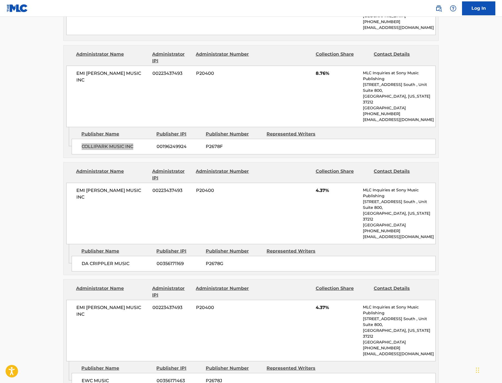
scroll to position [411, 0]
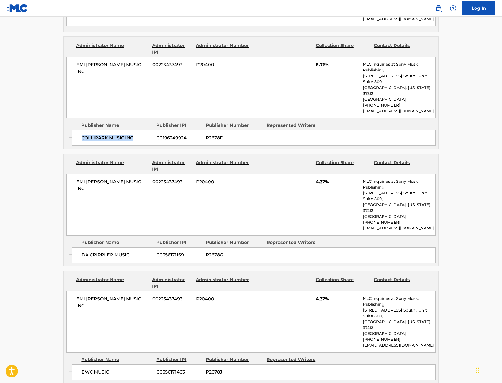
click at [206, 368] on span "P2678J" at bounding box center [234, 371] width 57 height 7
drag, startPoint x: 109, startPoint y: 291, endPoint x: 31, endPoint y: 289, distance: 78.4
click at [66, 291] on div "EMI BLACKWOOD MUSIC INC 00223437493 P20400 4.37% MLC Inquiries at Sony Music Pu…" at bounding box center [251, 321] width 370 height 61
drag, startPoint x: 11, startPoint y: 298, endPoint x: 109, endPoint y: 311, distance: 98.7
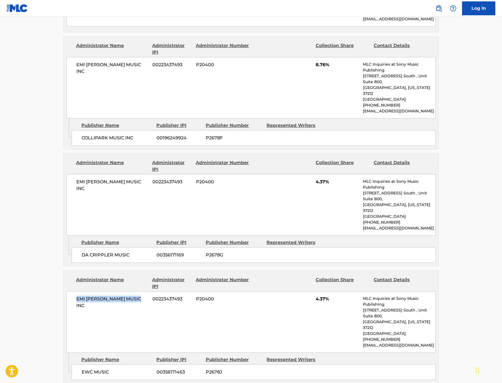
click at [109, 311] on div "EMI BLACKWOOD MUSIC INC 00223437493 P20400 4.37% MLC Inquiries at Sony Music Pu…" at bounding box center [251, 321] width 370 height 61
drag, startPoint x: 77, startPoint y: 343, endPoint x: 43, endPoint y: 343, distance: 33.3
click at [72, 364] on div "EWC MUSIC 00356171463 P2678J" at bounding box center [254, 372] width 364 height 16
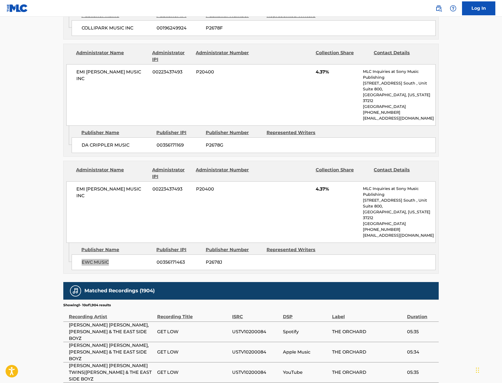
scroll to position [554, 0]
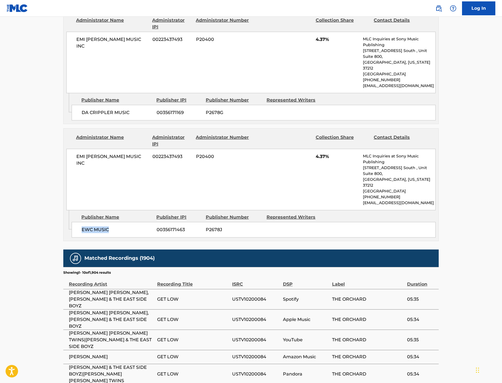
click at [207, 109] on span "P2678G" at bounding box center [234, 112] width 57 height 7
drag, startPoint x: 109, startPoint y: 52, endPoint x: 38, endPoint y: 49, distance: 70.6
click at [66, 49] on div "EMI BLACKWOOD MUSIC INC 00223437493 P20400 4.37% MLC Inquiries at Sony Music Pu…" at bounding box center [251, 62] width 370 height 61
drag, startPoint x: 99, startPoint y: 105, endPoint x: 44, endPoint y: 107, distance: 55.6
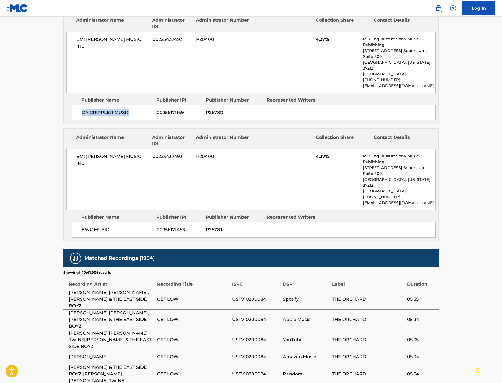
click at [72, 107] on div "DA CRIPPLER MUSIC 00356171169 P2678G" at bounding box center [254, 113] width 364 height 16
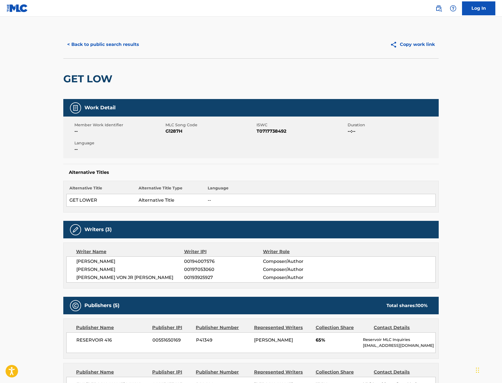
scroll to position [0, 0]
click at [63, 51] on button "< Back to public search results" at bounding box center [103, 45] width 80 height 14
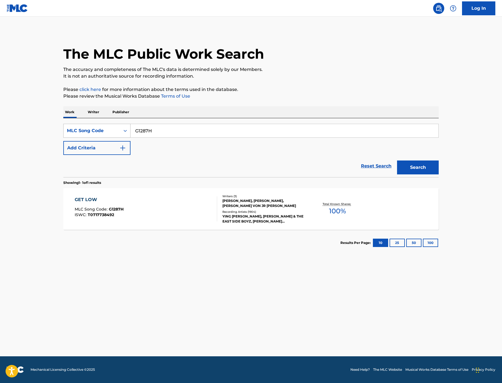
drag, startPoint x: 135, startPoint y: 149, endPoint x: 79, endPoint y: 146, distance: 55.9
click at [80, 138] on div "SearchWithCriteriaa54ad1df-0844-482e-90e5-f65fb95f5403 MLC Song Code G1287H" at bounding box center [251, 131] width 376 height 14
paste input "0952F"
type input "G0952F"
click at [439, 174] on button "Search" at bounding box center [418, 167] width 42 height 14
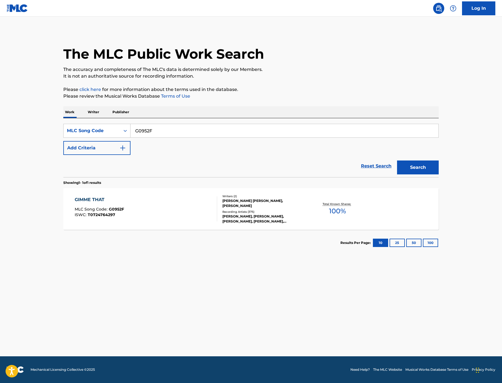
click at [75, 203] on div "GIMME THAT" at bounding box center [99, 199] width 49 height 7
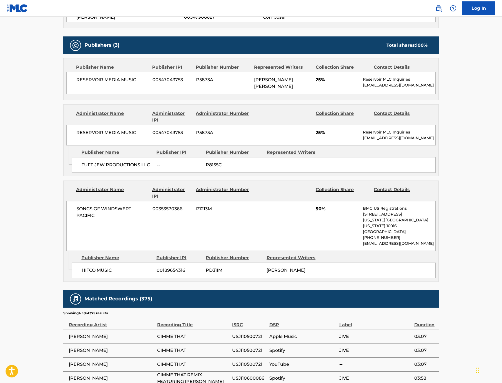
scroll to position [201, 0]
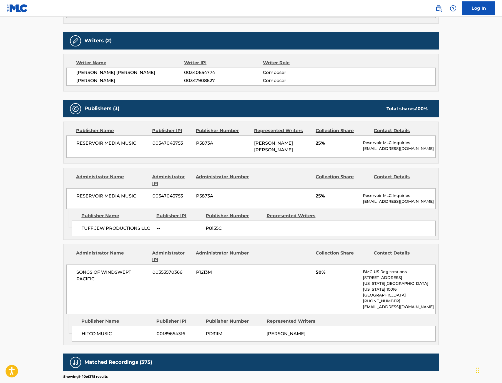
click at [196, 146] on span "P5873A" at bounding box center [223, 143] width 54 height 7
click at [206, 231] on span "P8155C" at bounding box center [234, 228] width 57 height 7
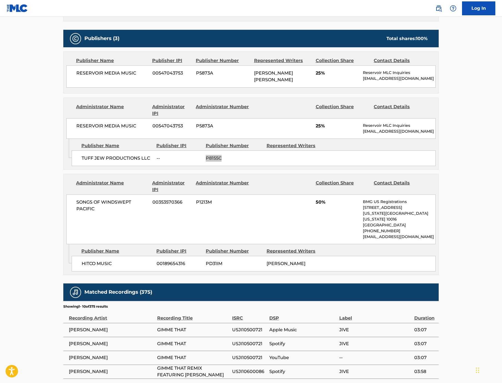
scroll to position [288, 0]
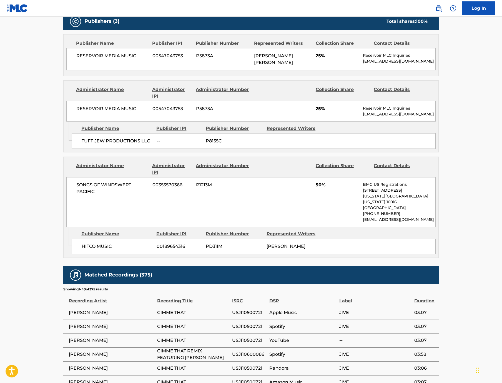
click at [206, 249] on span "PD31IM" at bounding box center [234, 246] width 57 height 7
click at [208, 144] on span "P8155C" at bounding box center [234, 141] width 57 height 7
click at [206, 144] on span "P8155C" at bounding box center [234, 141] width 57 height 7
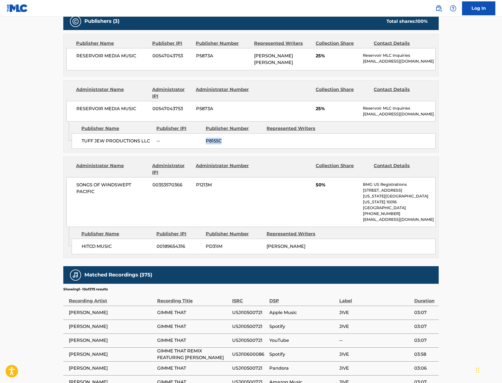
click at [206, 144] on span "P8155C" at bounding box center [234, 141] width 57 height 7
drag, startPoint x: 105, startPoint y: 151, endPoint x: 39, endPoint y: 152, distance: 65.8
click at [66, 121] on div "RESERVOIR MEDIA MUSIC 00547043753 P5873A 25% Reservoir MLC Inquiries MLC@reserv…" at bounding box center [251, 111] width 370 height 21
drag, startPoint x: 120, startPoint y: 186, endPoint x: 47, endPoint y: 188, distance: 73.1
click at [72, 149] on div "TUFF JEW PRODUCTIONS LLC -- P8155C" at bounding box center [254, 141] width 364 height 16
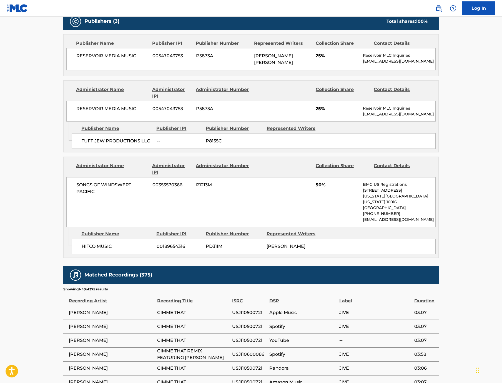
click at [206, 249] on span "PD31IM" at bounding box center [234, 246] width 57 height 7
drag, startPoint x: 119, startPoint y: 224, endPoint x: 122, endPoint y: 232, distance: 8.6
click at [122, 227] on div "SONGS OF WINDSWEPT PACIFIC 00353570366 P1213M 50% BMG US Registrations 1 Park A…" at bounding box center [251, 202] width 370 height 50
drag, startPoint x: 83, startPoint y: 284, endPoint x: 39, endPoint y: 284, distance: 43.3
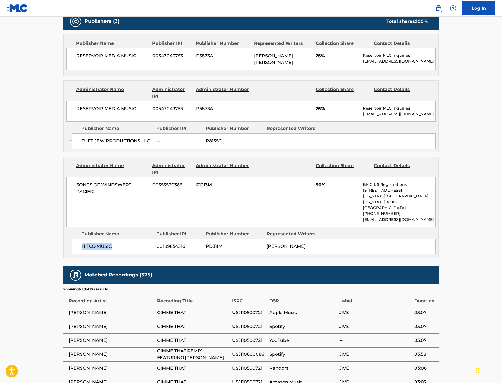
click at [72, 254] on div "HITCO MUSIC 00189654316 PD31IM GARRETT R HAMLER" at bounding box center [254, 246] width 364 height 16
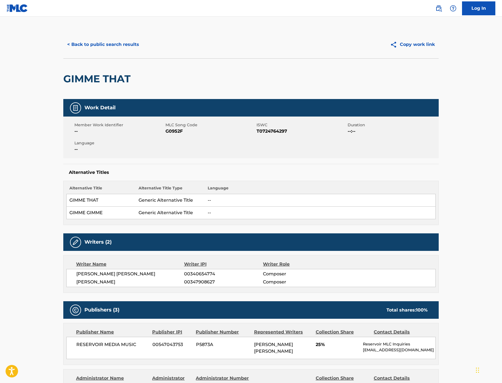
scroll to position [0, 0]
click at [64, 51] on button "< Back to public search results" at bounding box center [103, 45] width 80 height 14
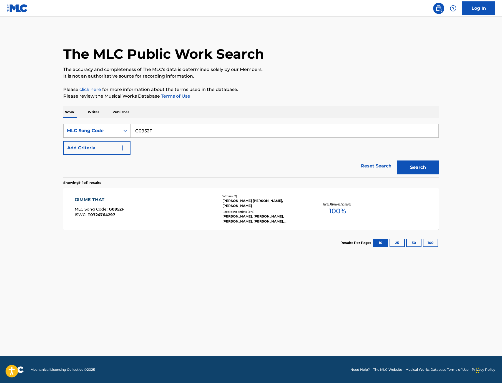
drag, startPoint x: 148, startPoint y: 148, endPoint x: 79, endPoint y: 142, distance: 68.9
click at [80, 138] on div "SearchWithCriteriaa54ad1df-0844-482e-90e5-f65fb95f5403 MLC Song Code G0952F" at bounding box center [251, 131] width 376 height 14
paste input "B63RU"
type input "GB63RU"
click at [439, 174] on button "Search" at bounding box center [418, 167] width 42 height 14
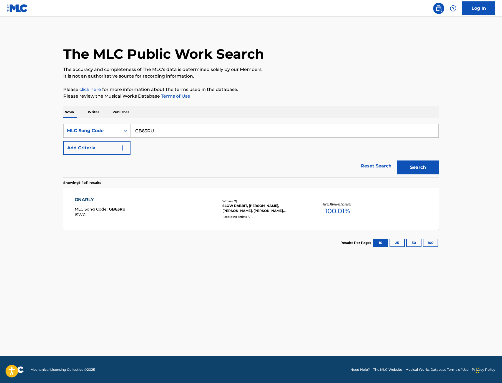
click at [75, 203] on div "GNARLY" at bounding box center [100, 199] width 51 height 7
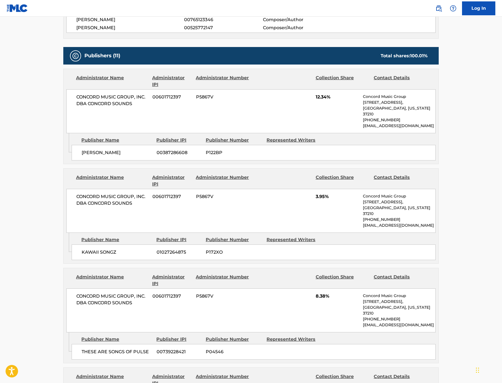
scroll to position [256, 0]
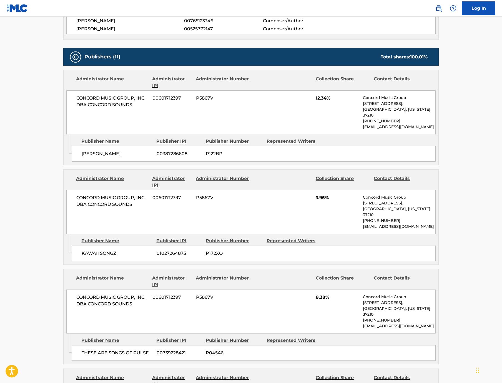
click at [206, 157] on span "P122BP" at bounding box center [234, 153] width 57 height 7
click at [206, 256] on span "P172XO" at bounding box center [234, 253] width 57 height 7
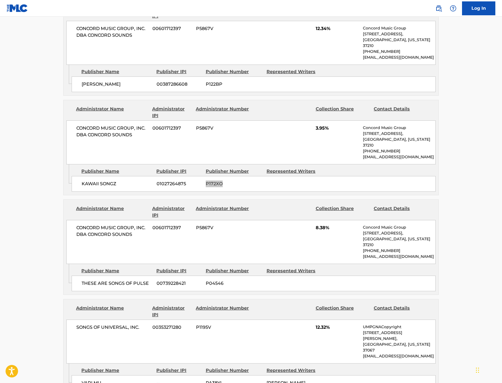
scroll to position [341, 0]
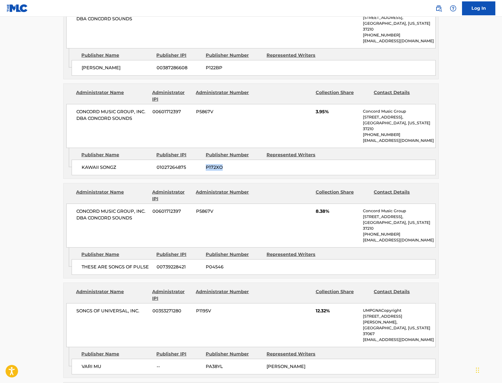
click at [207, 270] on span "P04546" at bounding box center [234, 266] width 57 height 7
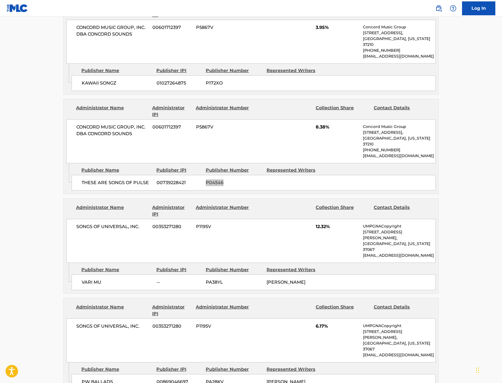
scroll to position [429, 0]
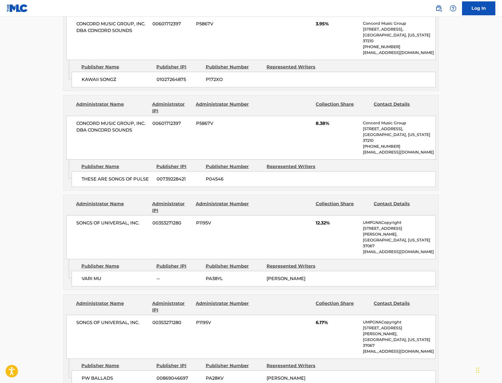
click at [206, 278] on span "PA38YL" at bounding box center [234, 278] width 57 height 7
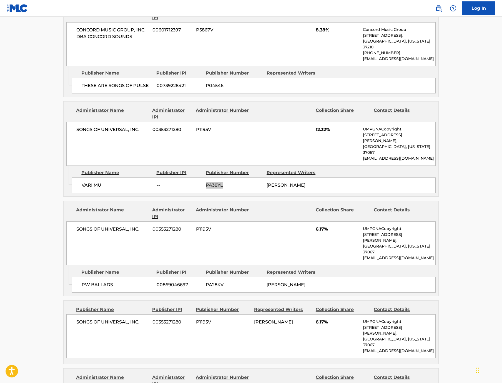
scroll to position [527, 0]
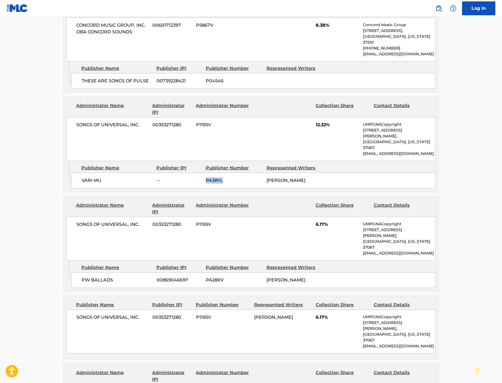
click at [206, 276] on span "PA28KV" at bounding box center [234, 279] width 57 height 7
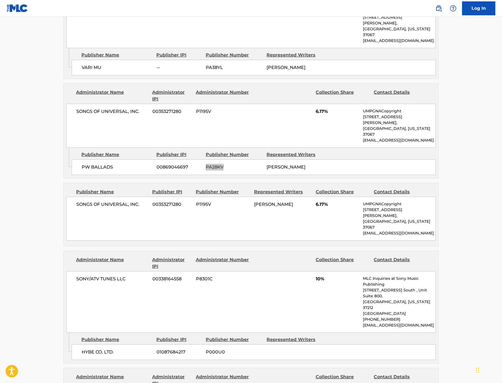
scroll to position [613, 0]
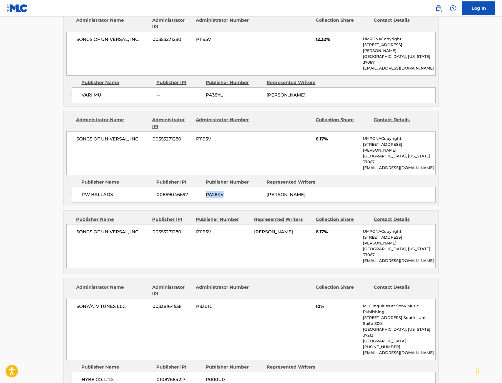
click at [196, 228] on span "P1195V" at bounding box center [223, 231] width 54 height 7
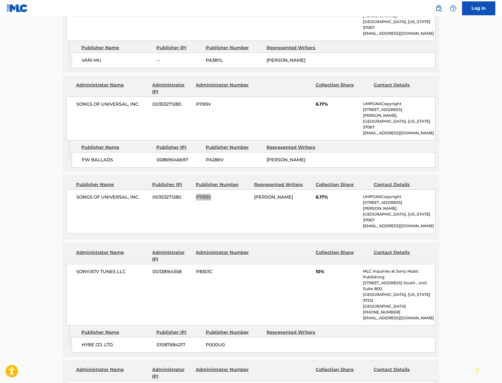
scroll to position [656, 0]
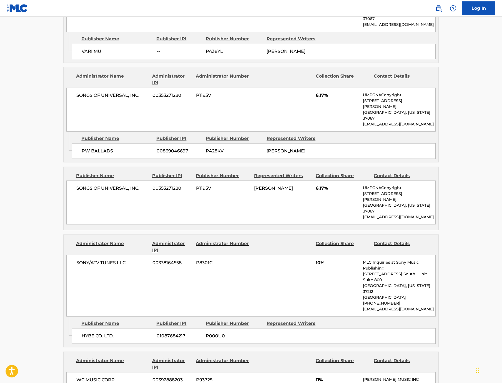
click at [206, 332] on span "P000U0" at bounding box center [234, 335] width 57 height 7
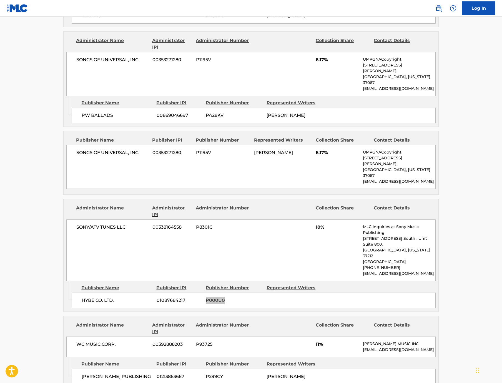
scroll to position [748, 0]
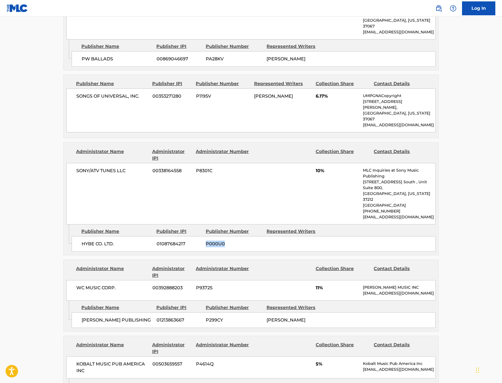
click at [206, 316] on span "P299CY" at bounding box center [234, 319] width 57 height 7
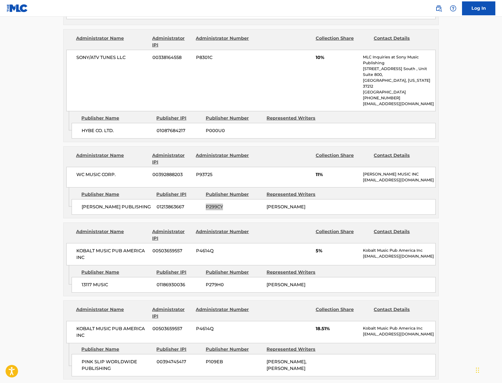
scroll to position [862, 0]
click at [206, 358] on span "P109EB" at bounding box center [234, 361] width 57 height 7
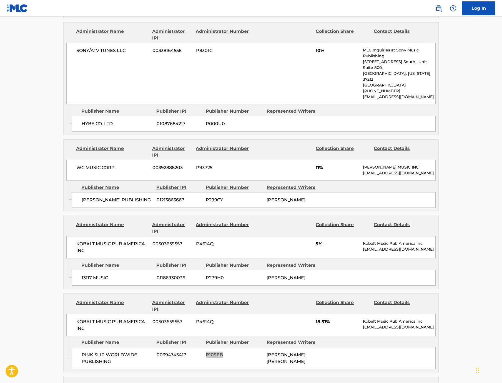
scroll to position [838, 0]
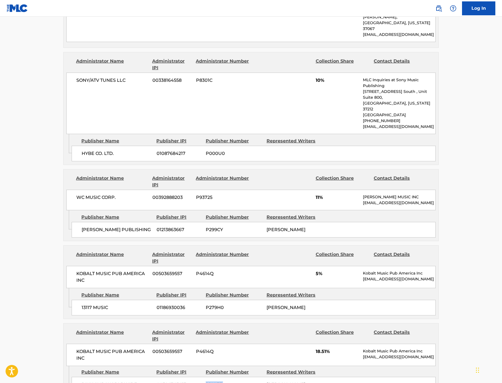
click at [206, 304] on span "P279H0" at bounding box center [234, 307] width 57 height 7
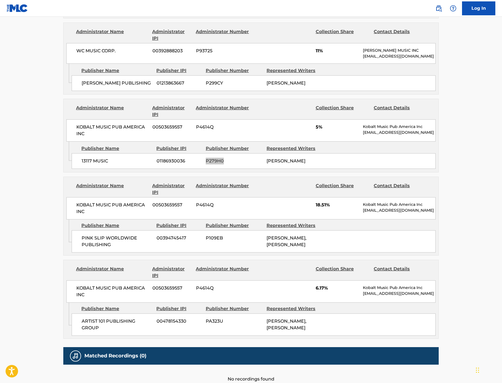
scroll to position [985, 0]
click at [206, 318] on span "PA323U" at bounding box center [234, 321] width 57 height 7
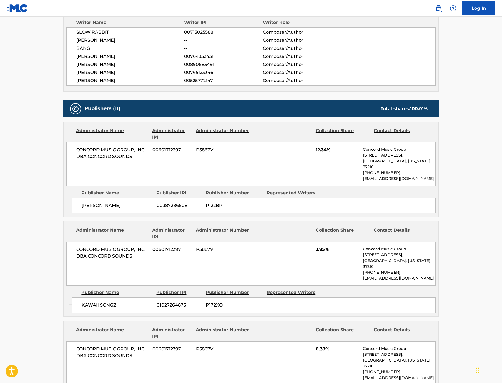
scroll to position [165, 0]
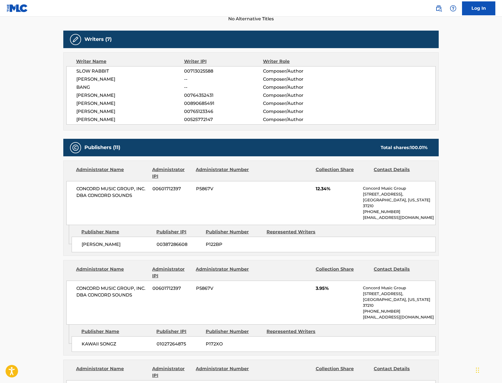
click at [206, 248] on span "P122BP" at bounding box center [234, 244] width 57 height 7
drag, startPoint x: 92, startPoint y: 232, endPoint x: 34, endPoint y: 226, distance: 58.6
click at [66, 225] on div "CONCORD MUSIC GROUP, INC. DBA CONCORD SOUNDS 00601712397 P5867V 12.34% Concord …" at bounding box center [251, 203] width 370 height 44
drag, startPoint x: 97, startPoint y: 277, endPoint x: 41, endPoint y: 279, distance: 56.4
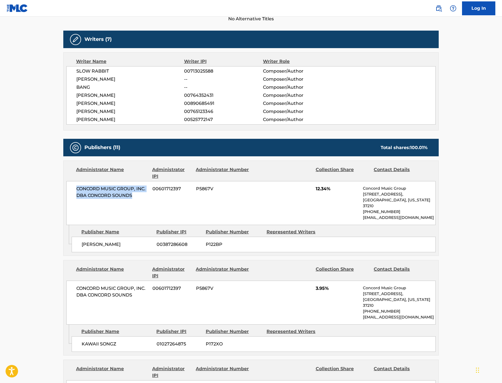
click at [72, 252] on div "ALICE LONGYU GAO 00387286608 P122BP" at bounding box center [254, 244] width 364 height 16
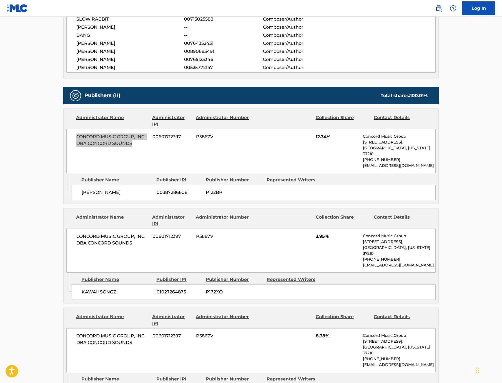
scroll to position [223, 0]
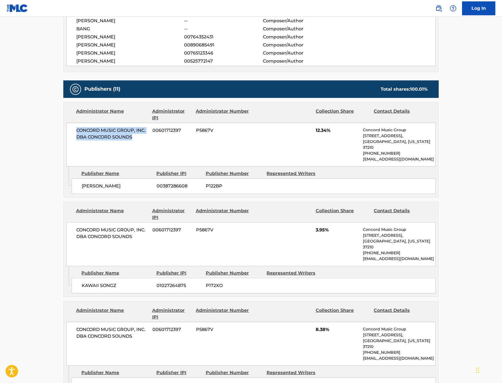
click at [209, 289] on span "P172XO" at bounding box center [234, 285] width 57 height 7
drag, startPoint x: 95, startPoint y: 267, endPoint x: 34, endPoint y: 261, distance: 61.1
click at [66, 261] on div "CONCORD MUSIC GROUP, INC. DBA CONCORD SOUNDS 00601712397 P5867V 3.95% Concord M…" at bounding box center [251, 244] width 370 height 44
drag, startPoint x: 88, startPoint y: 308, endPoint x: 42, endPoint y: 308, distance: 46.1
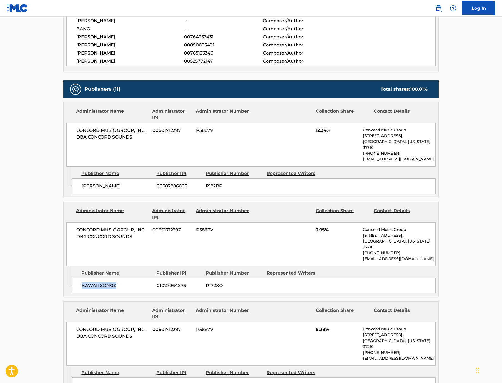
click at [72, 293] on div "KAWAII SONGZ 01027264875 P172XO" at bounding box center [254, 286] width 364 height 16
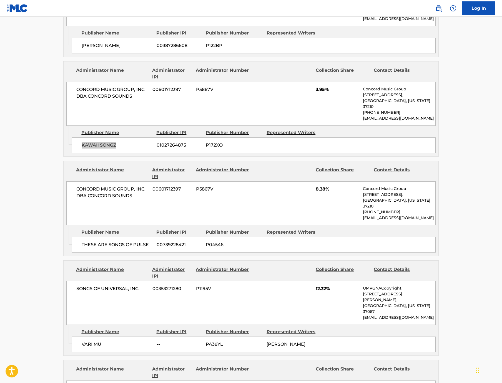
scroll to position [369, 0]
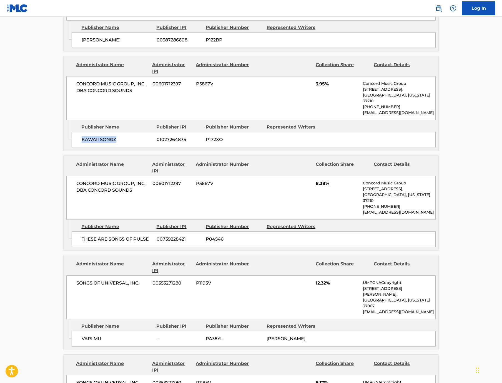
click at [208, 339] on span "PA38YL" at bounding box center [234, 338] width 57 height 7
drag, startPoint x: 110, startPoint y: 296, endPoint x: 36, endPoint y: 293, distance: 74.5
click at [66, 293] on div "SONGS OF UNIVERSAL, INC. 00353271280 P1195V 12.32% UMPGNACopyright 1550 W. McEw…" at bounding box center [251, 297] width 370 height 44
drag, startPoint x: 69, startPoint y: 340, endPoint x: 45, endPoint y: 340, distance: 24.4
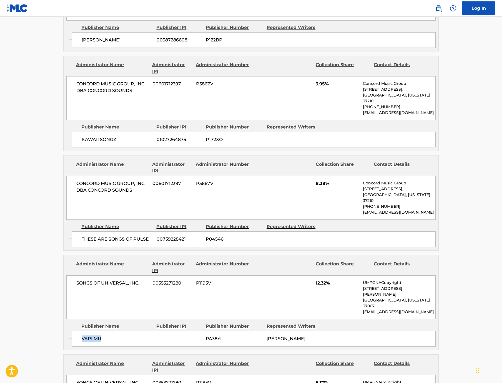
click at [72, 340] on div "VARI MU -- PA38YL TIM RANDOLPH" at bounding box center [254, 339] width 364 height 16
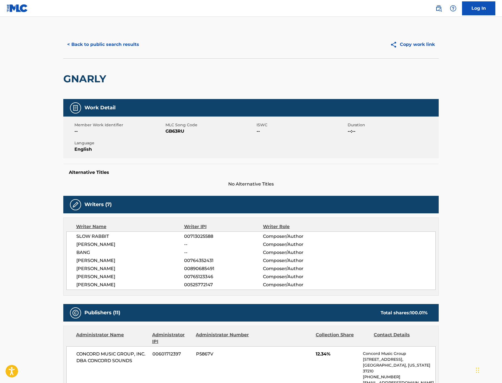
scroll to position [0, 0]
click at [63, 51] on button "< Back to public search results" at bounding box center [103, 45] width 80 height 14
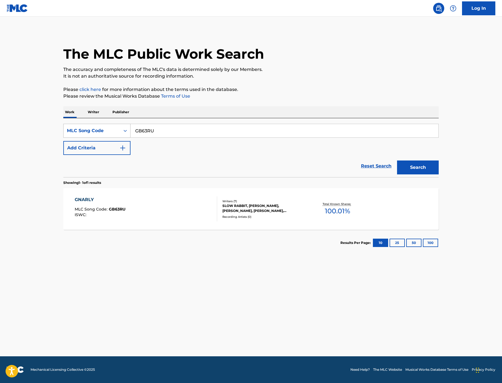
drag, startPoint x: 141, startPoint y: 146, endPoint x: 78, endPoint y: 140, distance: 63.3
click at [79, 138] on div "SearchWithCriteriaa54ad1df-0844-482e-90e5-f65fb95f5403 MLC Song Code GB63RU" at bounding box center [251, 131] width 376 height 14
paste input "LT1C5Y"
type input "LT1C5Y"
click at [439, 174] on button "Search" at bounding box center [418, 167] width 42 height 14
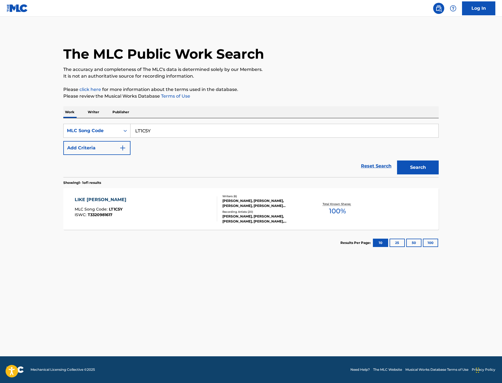
click at [75, 203] on div "LIKE JENNIE" at bounding box center [102, 199] width 54 height 7
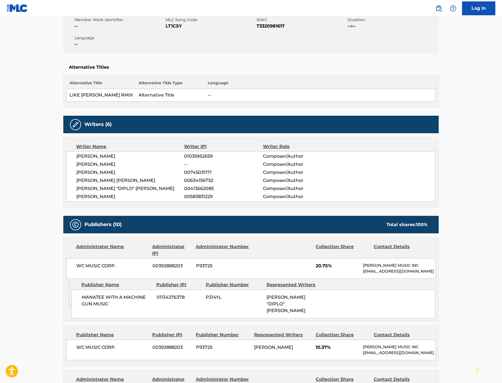
scroll to position [106, 0]
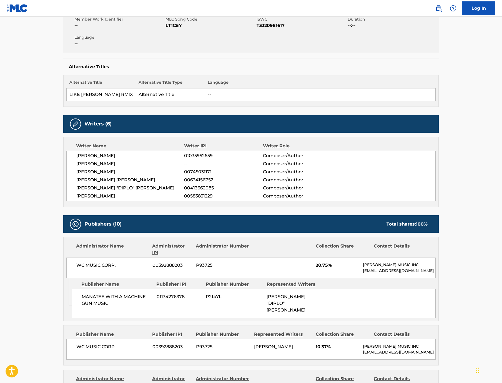
drag, startPoint x: 101, startPoint y: 235, endPoint x: 36, endPoint y: 194, distance: 77.4
click at [66, 194] on div "JORGE ANTONIO ALFONSO JR 01035952659 Composer/Author JENNIE KIM -- Composer/Aut…" at bounding box center [251, 176] width 370 height 50
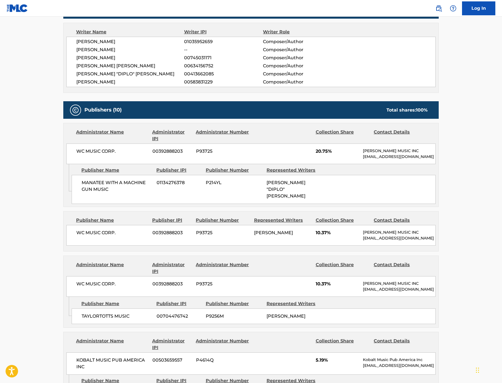
scroll to position [210, 0]
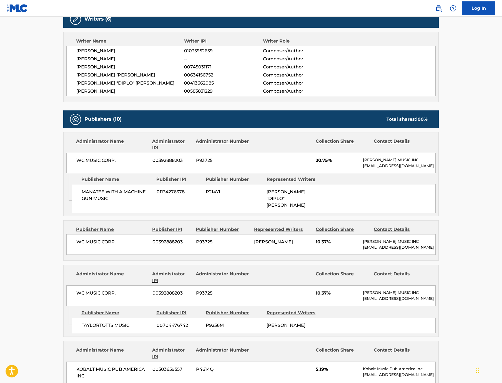
click at [206, 195] on span "P214YL" at bounding box center [234, 191] width 57 height 7
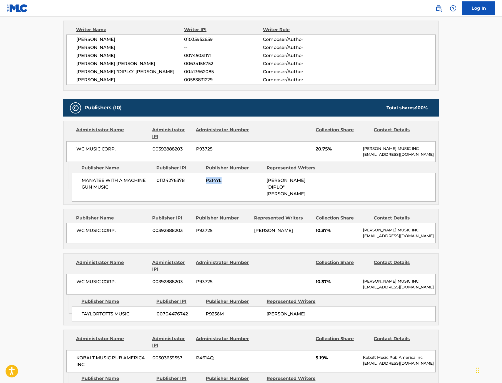
click at [196, 234] on span "P93725" at bounding box center [223, 230] width 54 height 7
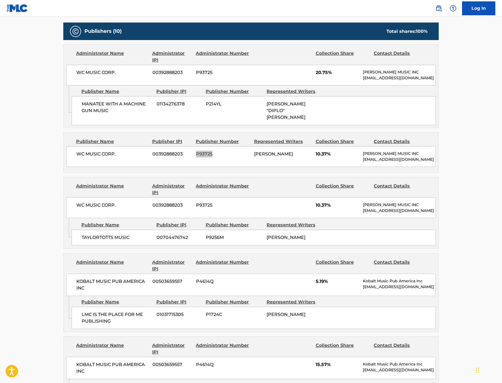
scroll to position [306, 0]
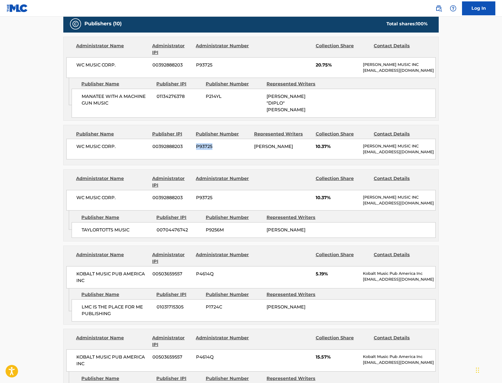
click at [206, 233] on span "P9256M" at bounding box center [234, 229] width 57 height 7
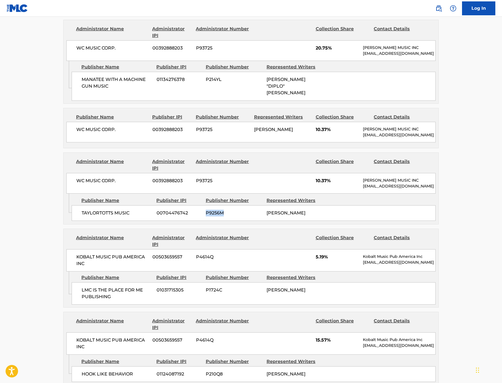
scroll to position [324, 0]
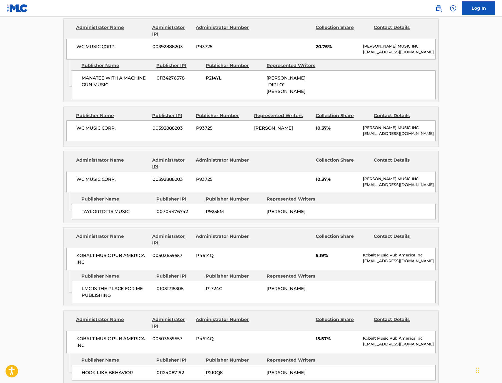
click at [206, 292] on span "P1724C" at bounding box center [234, 288] width 57 height 7
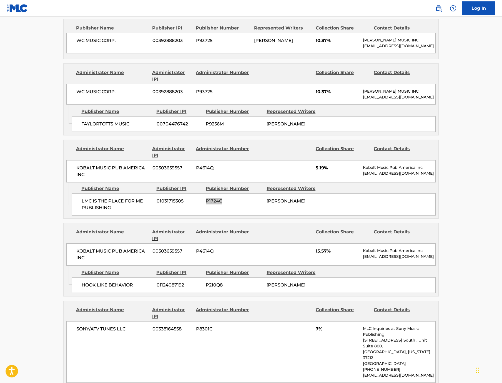
scroll to position [422, 0]
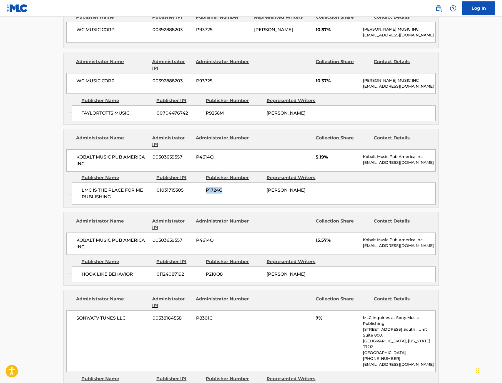
click at [206, 277] on span "P210Q8" at bounding box center [234, 274] width 57 height 7
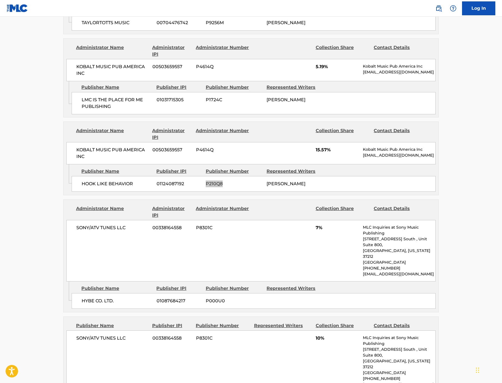
scroll to position [532, 0]
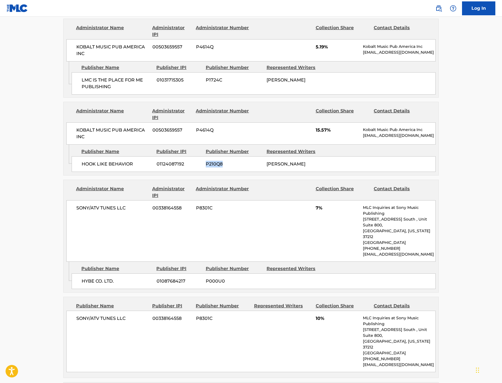
click at [206, 284] on span "P000U0" at bounding box center [234, 281] width 57 height 7
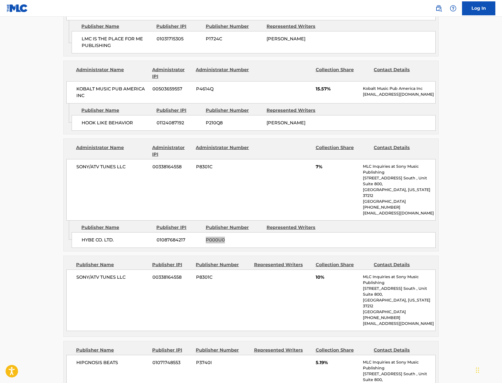
scroll to position [576, 0]
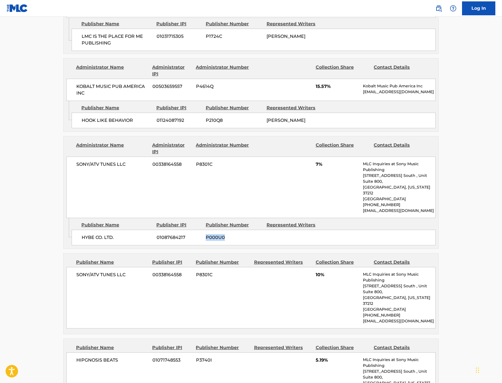
click at [196, 278] on span "P8301C" at bounding box center [223, 274] width 54 height 7
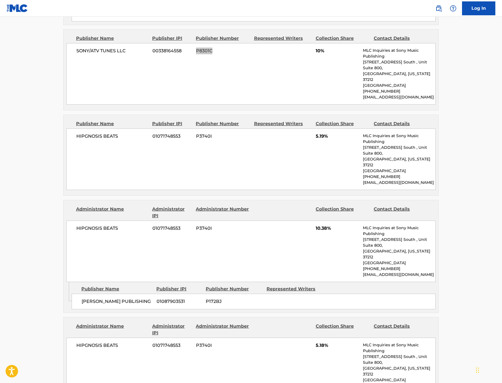
scroll to position [793, 0]
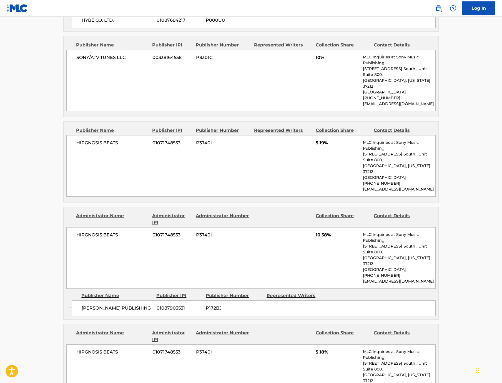
click at [196, 146] on span "P3740I" at bounding box center [223, 142] width 54 height 7
click at [206, 305] on span "P172BJ" at bounding box center [234, 308] width 57 height 7
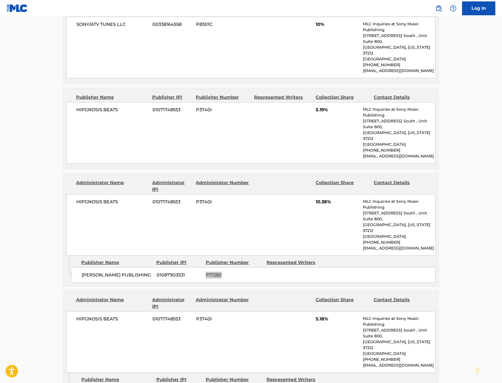
scroll to position [829, 0]
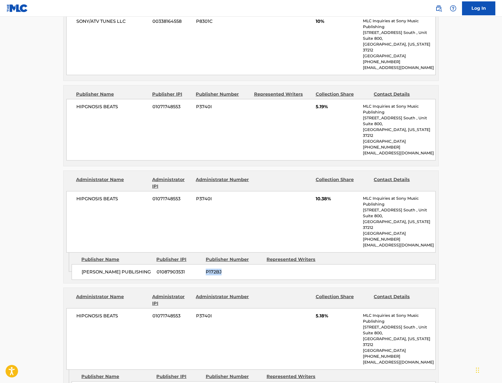
click at [206, 382] on span "P031X5" at bounding box center [234, 388] width 57 height 7
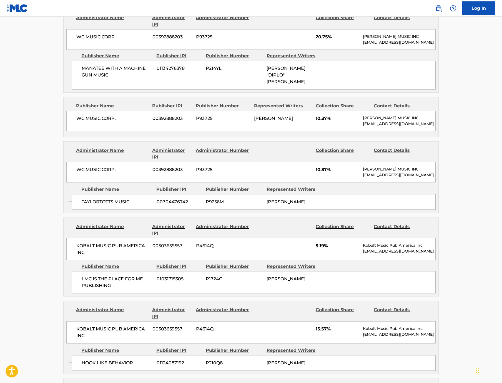
scroll to position [338, 0]
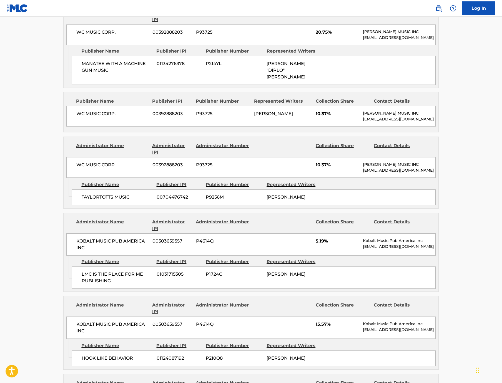
click at [211, 200] on span "P9256M" at bounding box center [234, 197] width 57 height 7
drag, startPoint x: 88, startPoint y: 204, endPoint x: 34, endPoint y: 203, distance: 54.5
click at [66, 178] on div "WC MUSIC CORP. 00392888203 P93725 10.37% WARNER CHAPPELL MUSIC INC MLC_Inquirie…" at bounding box center [251, 167] width 370 height 21
drag, startPoint x: 105, startPoint y: 235, endPoint x: 41, endPoint y: 236, distance: 63.6
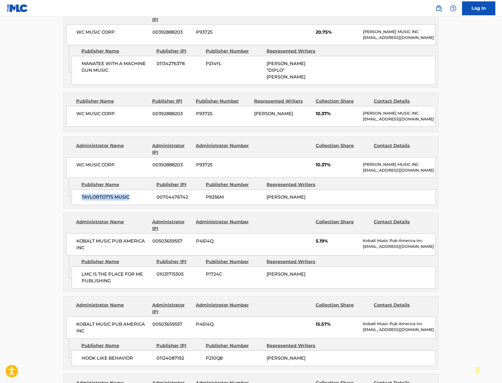
click at [72, 205] on div "TAYLORTOTTS MUSIC 00704476742 P9256M TAYLOR MONET PARKS" at bounding box center [254, 197] width 364 height 16
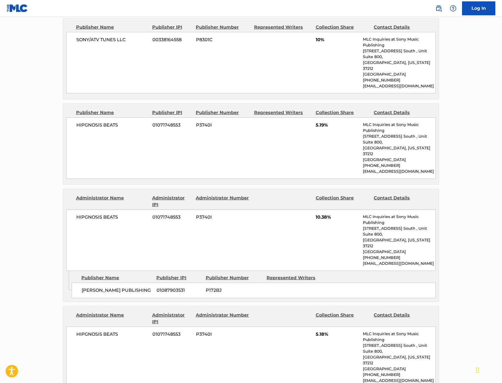
scroll to position [808, 0]
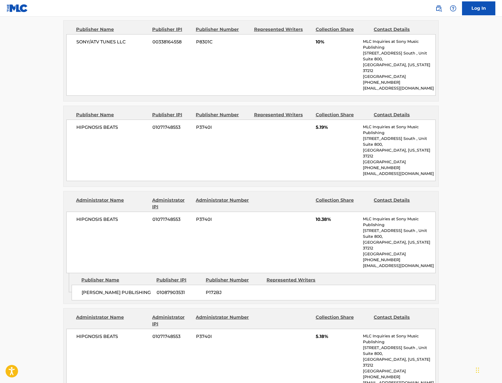
click at [206, 289] on span "P172BJ" at bounding box center [234, 292] width 57 height 7
drag, startPoint x: 89, startPoint y: 201, endPoint x: 31, endPoint y: 198, distance: 59.0
click at [66, 211] on div "HIPGNOSIS BEATS 01071748553 P3740I 10.38% MLC Inquiries at Sony Music Publishin…" at bounding box center [251, 241] width 370 height 61
drag, startPoint x: 120, startPoint y: 258, endPoint x: 35, endPoint y: 257, distance: 85.6
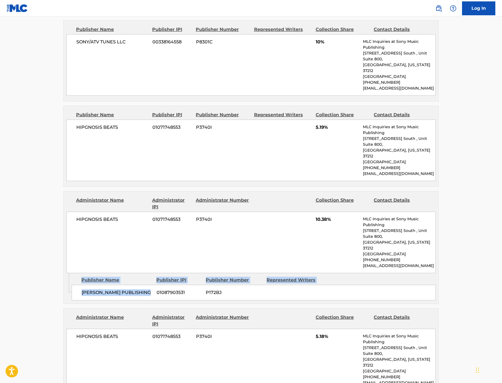
click at [64, 273] on div "Admin Original Publisher Connecting Line Publisher Name Publisher IPI Publisher…" at bounding box center [251, 288] width 375 height 31
click at [82, 289] on span "ACE ROTHSTEIN PUBLISHING" at bounding box center [117, 292] width 71 height 7
drag, startPoint x: 119, startPoint y: 256, endPoint x: 43, endPoint y: 258, distance: 75.9
click at [72, 284] on div "ACE ROTHSTEIN PUBLISHING 01087903531 P172BJ" at bounding box center [254, 292] width 364 height 16
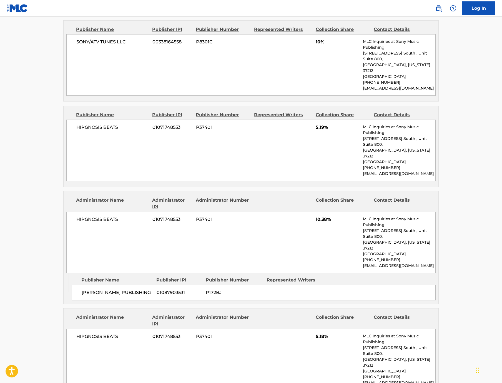
drag, startPoint x: 89, startPoint y: 301, endPoint x: 28, endPoint y: 301, distance: 60.6
click at [64, 308] on div "Administrator Name Administrator IPI Administrator Number Collection Share Cont…" at bounding box center [251, 349] width 375 height 82
drag, startPoint x: 104, startPoint y: 354, endPoint x: 47, endPoint y: 353, distance: 56.4
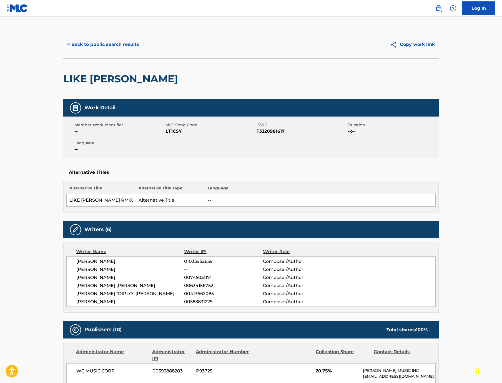
scroll to position [0, 0]
click at [63, 50] on button "< Back to public search results" at bounding box center [103, 45] width 80 height 14
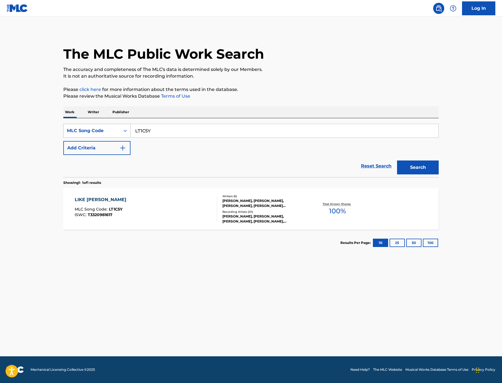
drag, startPoint x: 131, startPoint y: 145, endPoint x: 86, endPoint y: 141, distance: 45.5
click at [86, 138] on div "SearchWithCriteriaa54ad1df-0844-482e-90e5-f65fb95f5403 MLC Song Code LT1C5Y" at bounding box center [251, 131] width 376 height 14
paste input "HB6LIT"
type input "HB6LIT"
click at [437, 174] on button "Search" at bounding box center [418, 167] width 42 height 14
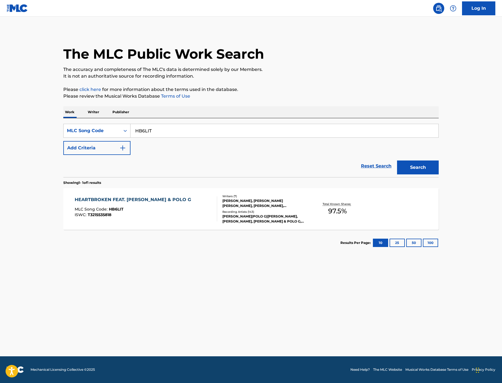
click at [63, 218] on div "HEARTBROKEN FEAT. JESSIE MURPH & POLO G MLC Song Code : HB6LIT ISWC : T32155358…" at bounding box center [251, 209] width 376 height 42
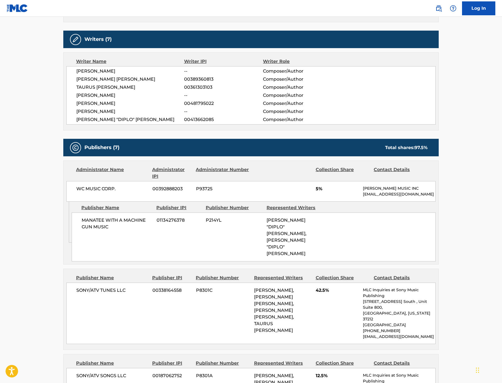
scroll to position [98, 0]
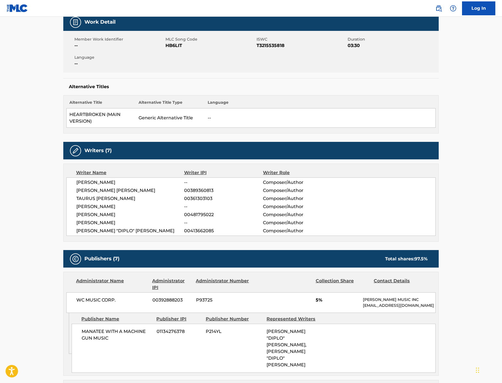
click at [84, 313] on div "WC MUSIC CORP. 00392888203 P93725 5% WARNER CHAPPELL MUSIC INC MLC_Inquiries@wa…" at bounding box center [251, 302] width 370 height 21
drag, startPoint x: 83, startPoint y: 326, endPoint x: 41, endPoint y: 324, distance: 42.3
click at [66, 313] on div "WC MUSIC CORP. 00392888203 P93725 5% WARNER CHAPPELL MUSIC INC MLC_Inquiries@wa…" at bounding box center [251, 302] width 370 height 21
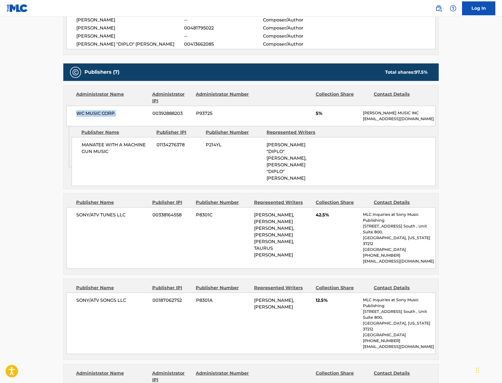
scroll to position [20, 0]
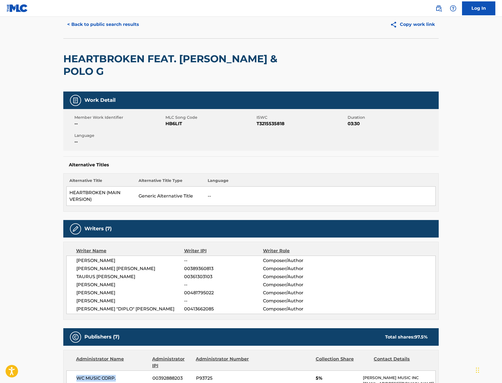
click at [63, 31] on button "< Back to public search results" at bounding box center [103, 25] width 80 height 14
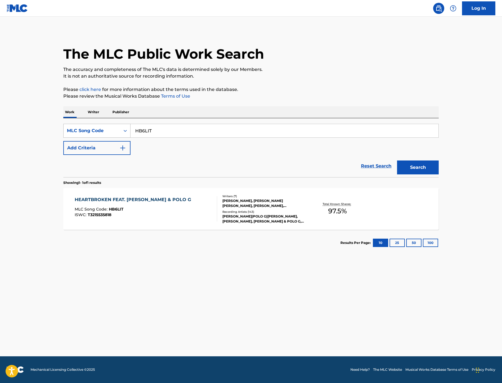
drag, startPoint x: 132, startPoint y: 146, endPoint x: 97, endPoint y: 144, distance: 35.1
click at [98, 138] on div "SearchWithCriteriaa54ad1df-0844-482e-90e5-f65fb95f5403 MLC Song Code HB6LIT" at bounding box center [251, 131] width 376 height 14
paste input "R4096M"
type input "R4096M"
click at [439, 174] on button "Search" at bounding box center [418, 167] width 42 height 14
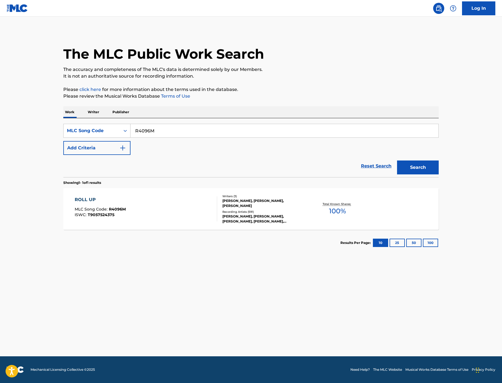
click at [75, 256] on section "Results Per Page: 10 25 50 100" at bounding box center [251, 242] width 376 height 26
click at [75, 203] on div "ROLL UP" at bounding box center [100, 199] width 51 height 7
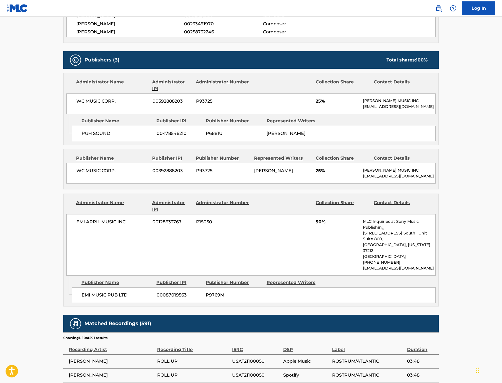
scroll to position [219, 0]
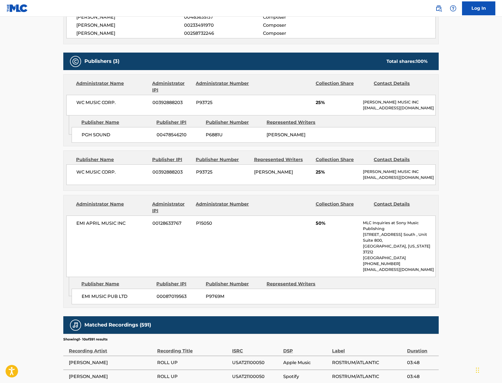
click at [206, 138] on span "P6881U" at bounding box center [234, 134] width 57 height 7
click at [196, 175] on span "P93725" at bounding box center [223, 172] width 54 height 7
click at [207, 300] on span "P9769M" at bounding box center [234, 296] width 57 height 7
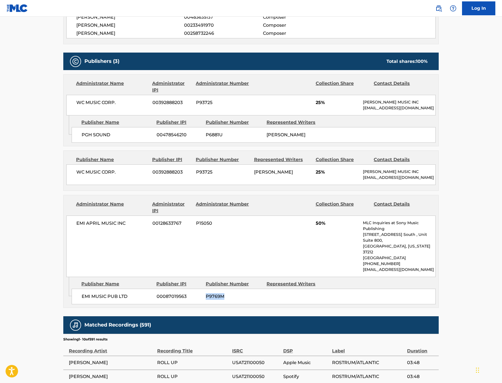
click at [207, 300] on span "P9769M" at bounding box center [234, 296] width 57 height 7
click at [206, 138] on span "P6881U" at bounding box center [234, 134] width 57 height 7
drag, startPoint x: 89, startPoint y: 139, endPoint x: 28, endPoint y: 139, distance: 61.1
click at [64, 115] on div "Administrator Name Administrator IPI Administrator Number Collection Share Cont…" at bounding box center [251, 94] width 375 height 41
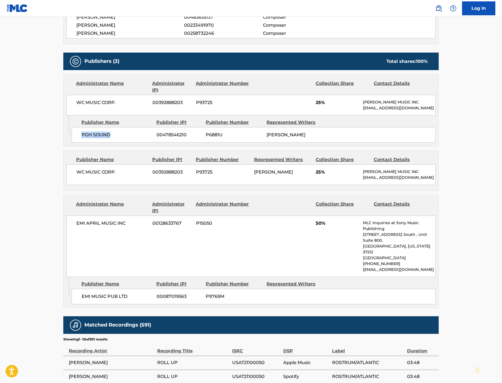
drag, startPoint x: 79, startPoint y: 173, endPoint x: 36, endPoint y: 172, distance: 42.8
click at [72, 143] on div "PGH SOUND 00478546210 P6881U CAMERON JIBRIL THOMAZ" at bounding box center [254, 135] width 364 height 16
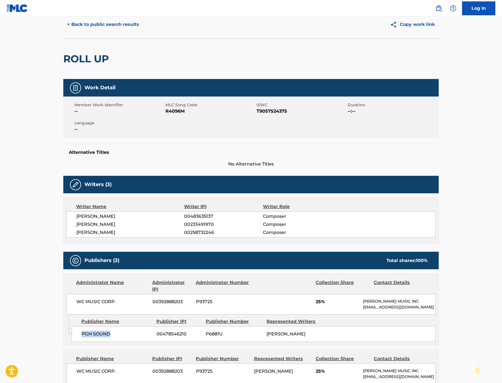
click at [63, 31] on button "< Back to public search results" at bounding box center [103, 25] width 80 height 14
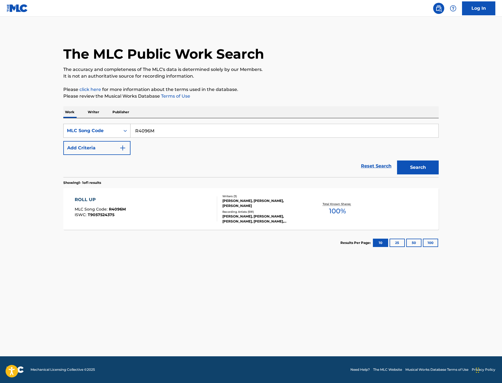
drag, startPoint x: 138, startPoint y: 148, endPoint x: 69, endPoint y: 144, distance: 69.3
click at [69, 138] on div "SearchWithCriteriaa54ad1df-0844-482e-90e5-f65fb95f5403 MLC Song Code R4096M" at bounding box center [251, 131] width 376 height 14
paste input "S98TC1"
type input "S98TC1"
click at [437, 174] on button "Search" at bounding box center [418, 167] width 42 height 14
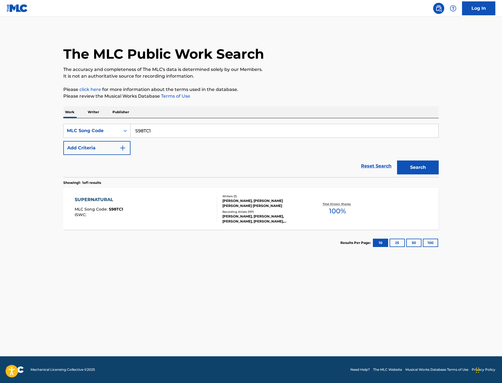
click at [75, 203] on div "SUPERNATURAL" at bounding box center [99, 199] width 48 height 7
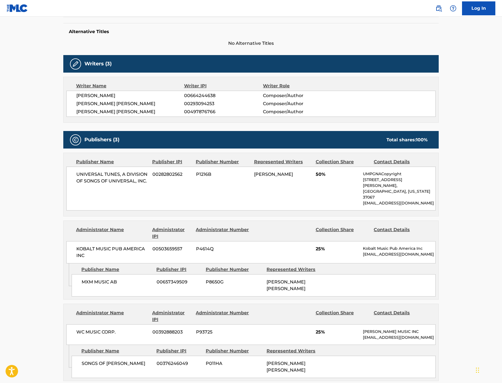
scroll to position [134, 0]
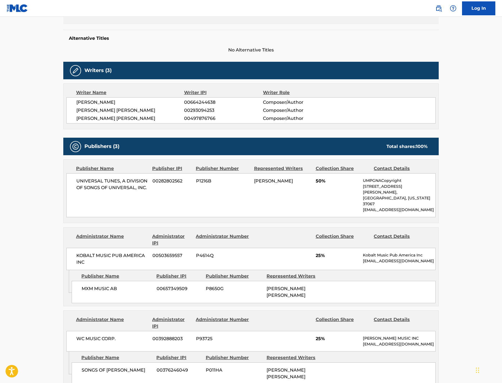
click at [196, 184] on span "P1216B" at bounding box center [223, 181] width 54 height 7
click at [206, 292] on span "P8650G" at bounding box center [234, 288] width 57 height 7
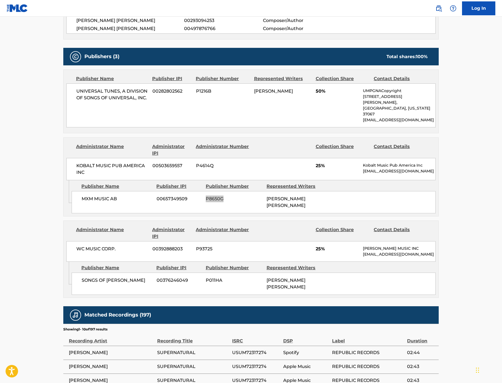
scroll to position [225, 0]
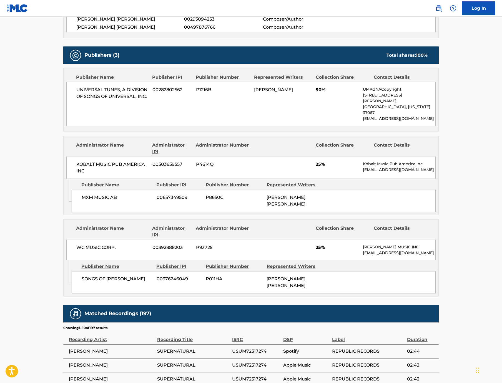
click at [206, 282] on span "P011HA" at bounding box center [234, 278] width 57 height 7
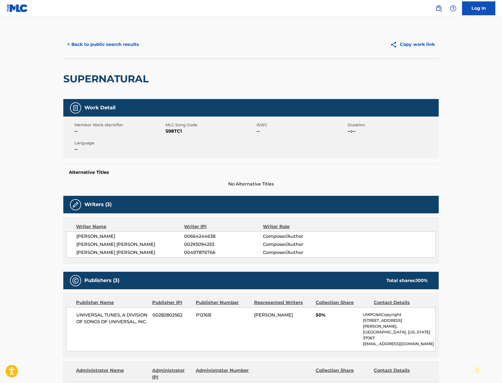
scroll to position [0, 0]
click at [63, 51] on button "< Back to public search results" at bounding box center [103, 45] width 80 height 14
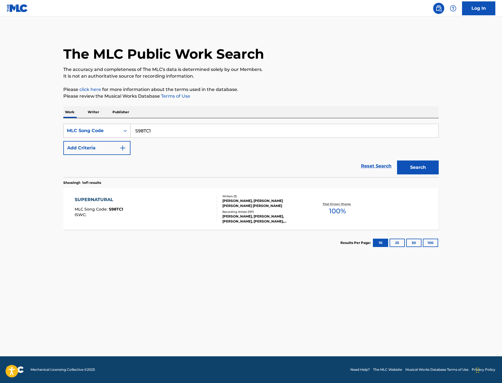
drag, startPoint x: 135, startPoint y: 147, endPoint x: 87, endPoint y: 144, distance: 48.5
click at [87, 138] on div "SearchWithCriteriaa54ad1df-0844-482e-90e5-f65fb95f5403 MLC Song Code S98TC1" at bounding box center [251, 131] width 376 height 14
paste input "TW17FK"
type input "TW17FK"
click at [436, 174] on button "Search" at bounding box center [418, 167] width 42 height 14
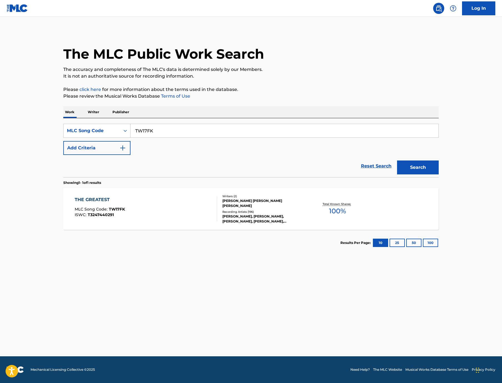
click at [75, 203] on div "THE GREATEST" at bounding box center [100, 199] width 50 height 7
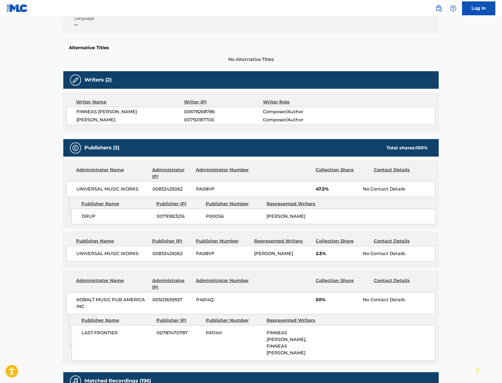
scroll to position [112, 0]
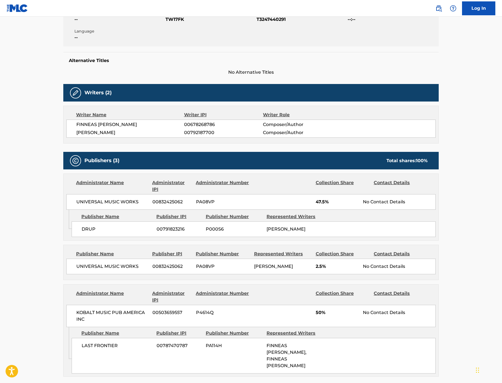
click at [206, 232] on span "P000S6" at bounding box center [234, 229] width 57 height 7
click at [196, 269] on span "PA08VP" at bounding box center [223, 266] width 54 height 7
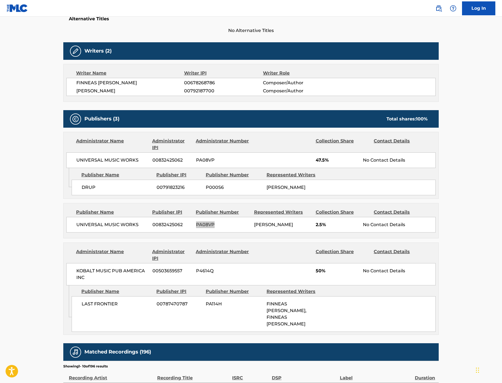
scroll to position [164, 0]
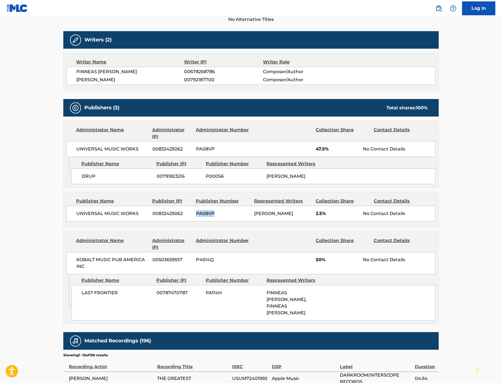
click at [206, 296] on span "PA114H" at bounding box center [234, 292] width 57 height 7
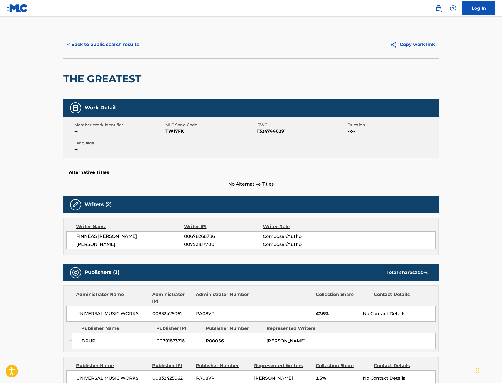
scroll to position [0, 0]
click at [65, 51] on button "< Back to public search results" at bounding box center [103, 45] width 80 height 14
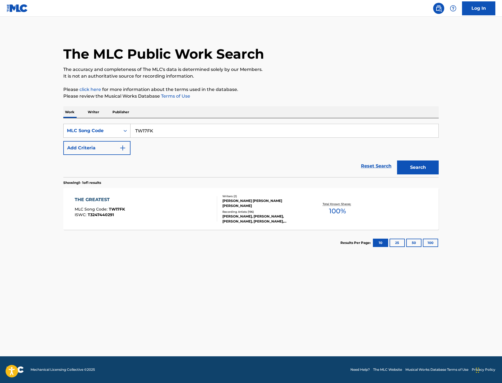
drag, startPoint x: 137, startPoint y: 148, endPoint x: 88, endPoint y: 148, distance: 49.2
click at [89, 138] on div "SearchWithCriteriaa54ad1df-0844-482e-90e5-f65fb95f5403 MLC Song Code TW17FK" at bounding box center [251, 131] width 376 height 14
paste input "W61CHY"
type input "W61CHY"
click at [439, 174] on button "Search" at bounding box center [418, 167] width 42 height 14
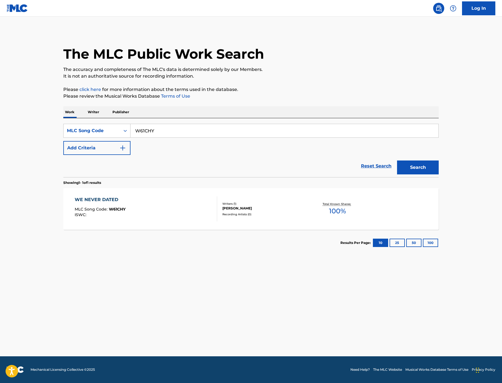
click at [75, 203] on div "WE NEVER DATED" at bounding box center [100, 199] width 51 height 7
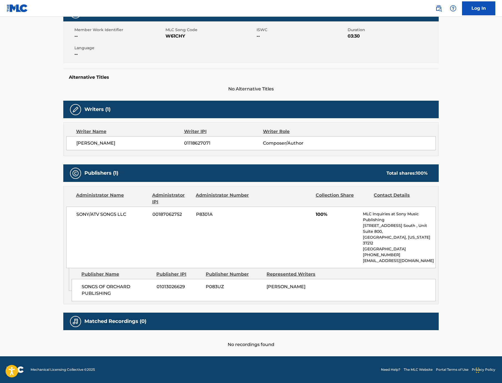
scroll to position [127, 0]
click at [206, 283] on span "P083UZ" at bounding box center [234, 286] width 57 height 7
click at [386, 74] on h5 "Alternative Titles" at bounding box center [251, 77] width 365 height 6
